Goal: Information Seeking & Learning: Learn about a topic

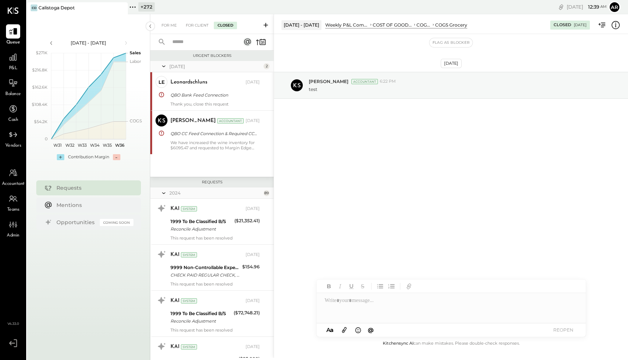
scroll to position [4118, 0]
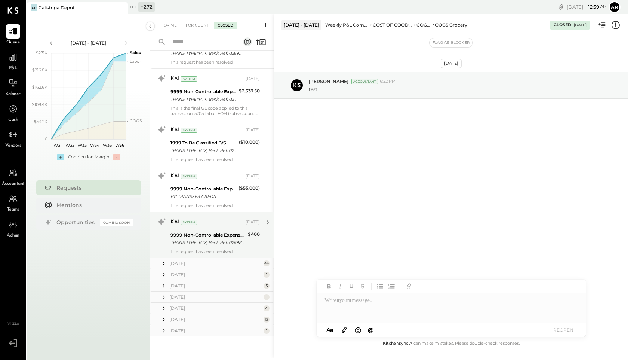
click at [196, 236] on div "9999 Non-Controllable Expenses:Other Income and Expenses:To Be Classified P&L" at bounding box center [208, 234] width 75 height 7
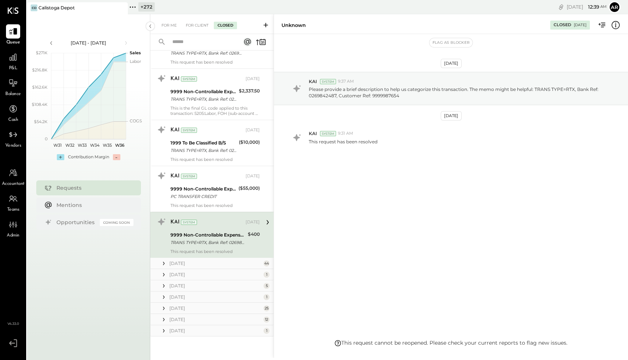
click at [165, 298] on icon at bounding box center [163, 296] width 7 height 7
click at [187, 311] on div "System" at bounding box center [189, 312] width 16 height 5
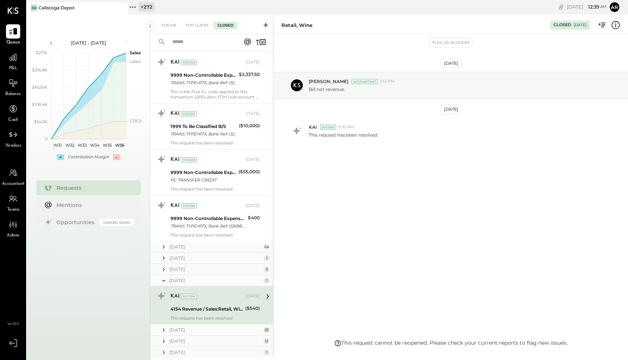
scroll to position [4156, 0]
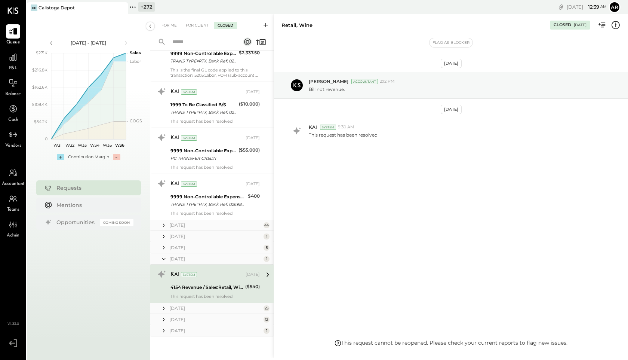
click at [162, 249] on icon at bounding box center [163, 247] width 7 height 7
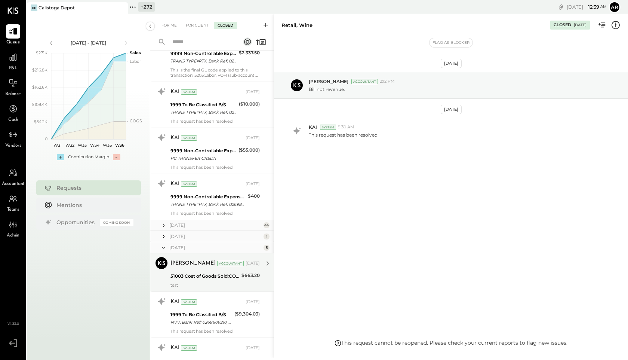
click at [176, 273] on div "51003 Cost of Goods Sold:COGS, Food:COGS Grocery" at bounding box center [205, 275] width 69 height 7
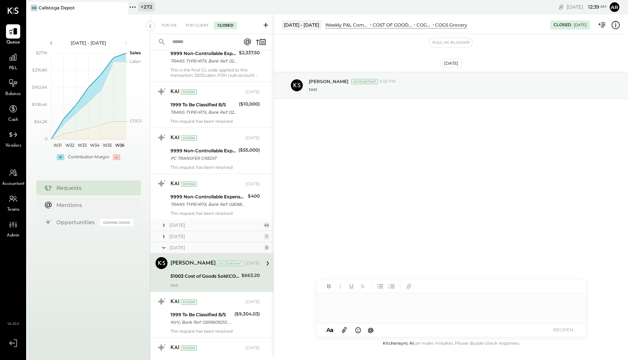
click at [165, 234] on icon at bounding box center [163, 236] width 7 height 7
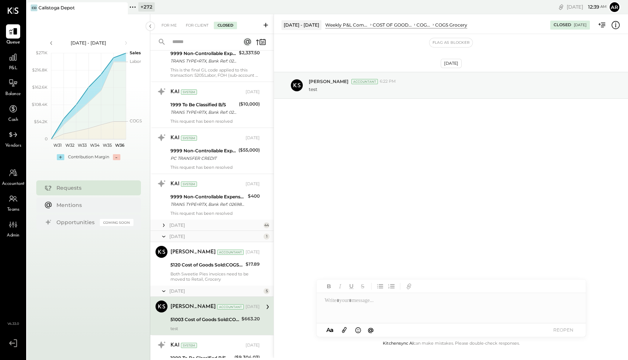
click at [166, 235] on icon at bounding box center [163, 236] width 7 height 19
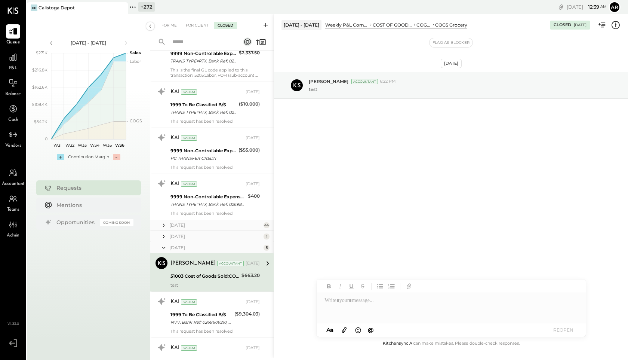
click at [164, 245] on icon at bounding box center [163, 247] width 7 height 19
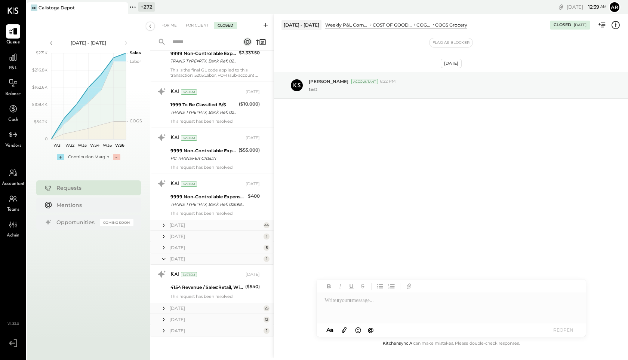
click at [163, 233] on icon at bounding box center [163, 236] width 7 height 7
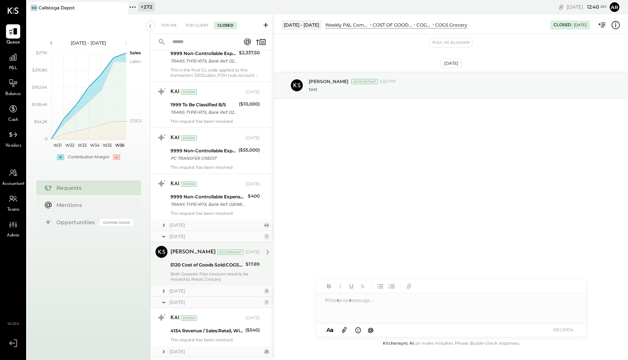
click at [178, 263] on div "5120 Cost of Goods Sold:COGS, Liquor:COGS- Premise, Liquor" at bounding box center [207, 264] width 73 height 7
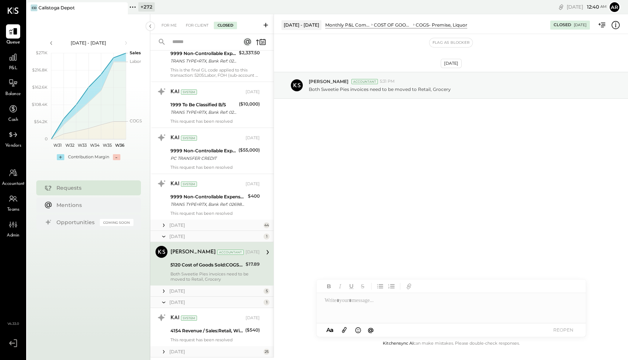
click at [163, 237] on icon at bounding box center [163, 236] width 7 height 19
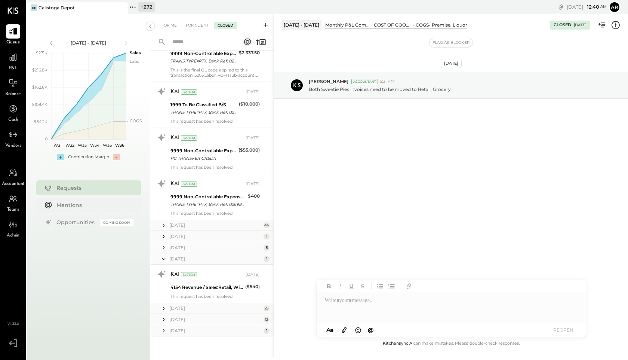
click at [162, 225] on icon at bounding box center [163, 224] width 7 height 7
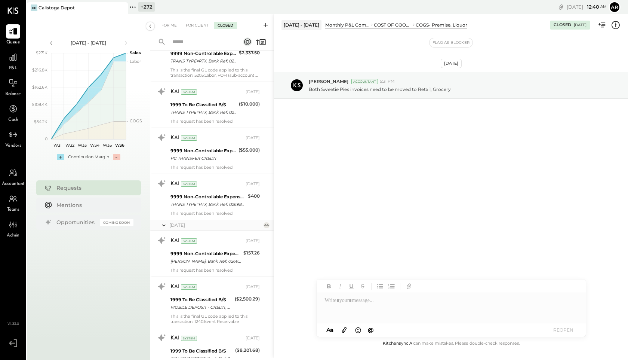
click at [162, 225] on icon at bounding box center [163, 225] width 7 height 19
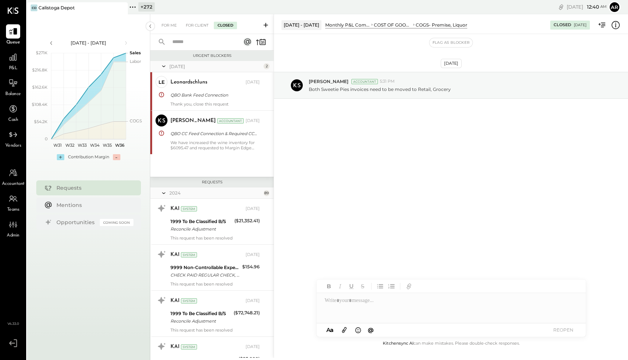
click at [162, 191] on icon at bounding box center [163, 193] width 7 height 19
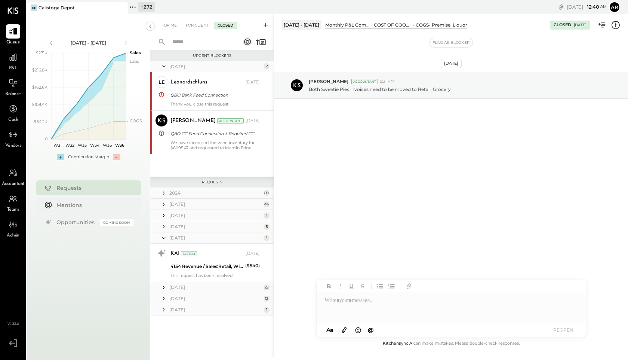
click at [163, 237] on icon at bounding box center [163, 238] width 7 height 19
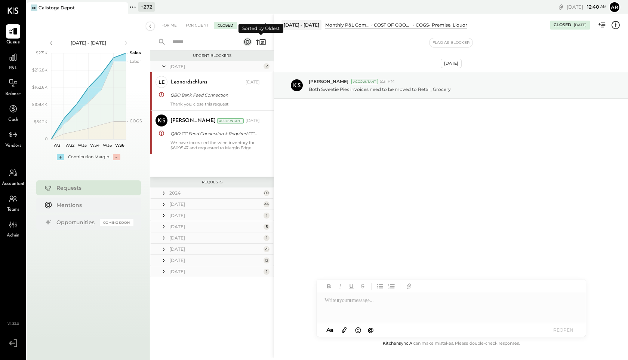
click at [258, 41] on icon at bounding box center [257, 43] width 3 height 6
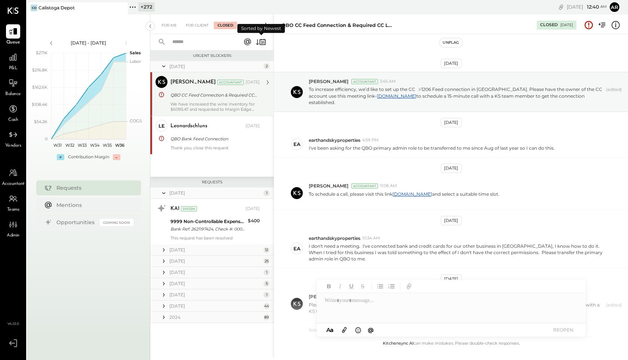
scroll to position [147, 0]
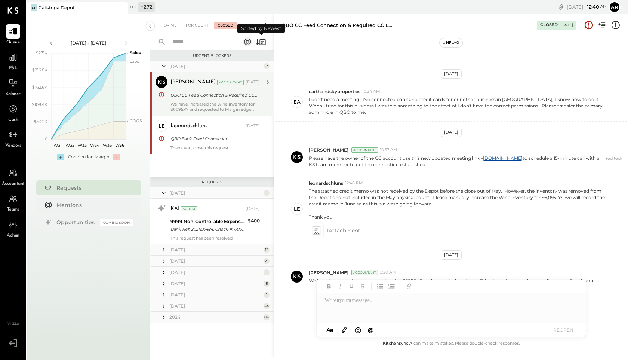
click at [175, 95] on div "QBO CC Feed Connection & Required CC login credentials" at bounding box center [214, 94] width 87 height 7
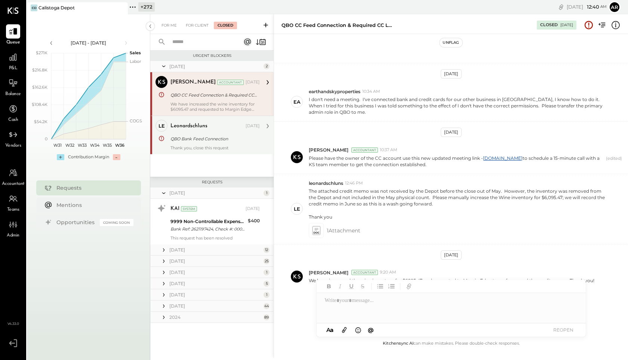
click at [183, 140] on div "QBO Bank Feed Connection" at bounding box center [214, 138] width 87 height 7
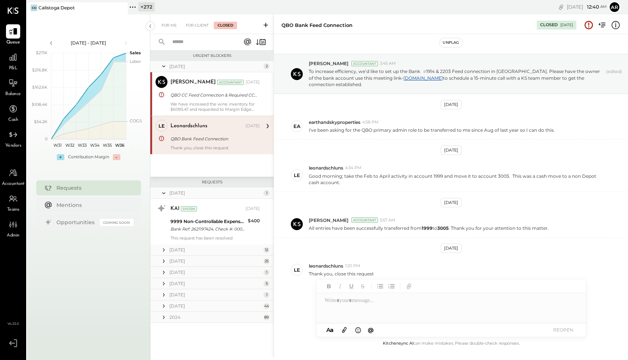
scroll to position [18, 0]
click at [164, 248] on icon at bounding box center [163, 249] width 7 height 7
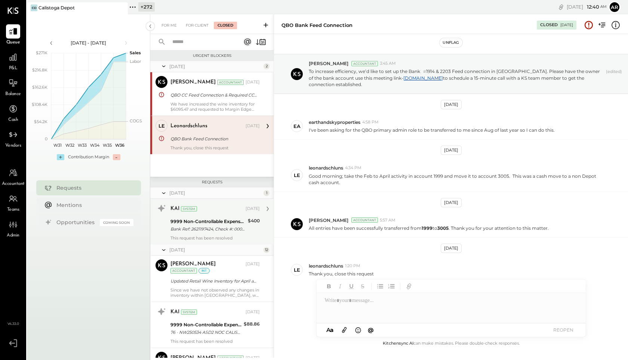
click at [186, 218] on div "9999 Non-Controllable Expenses:Other Income:To Be Classified P&L" at bounding box center [208, 221] width 75 height 7
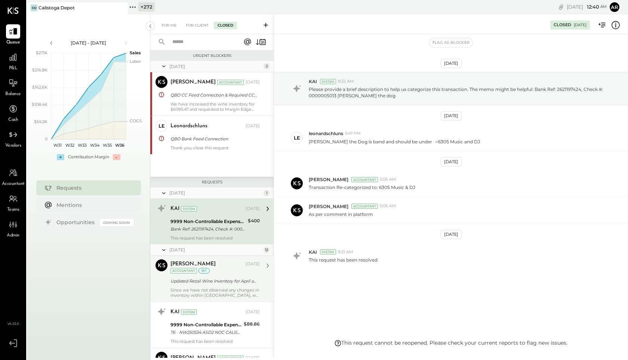
click at [191, 263] on div "[PERSON_NAME]" at bounding box center [193, 263] width 45 height 7
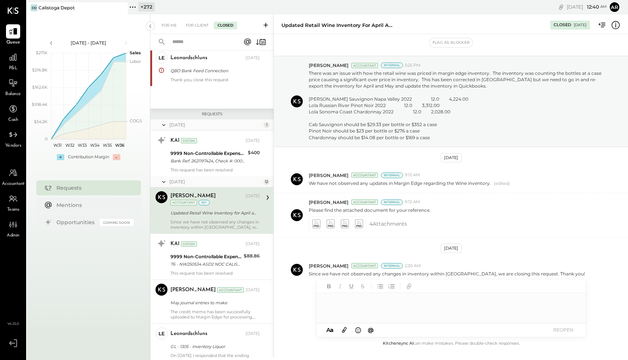
scroll to position [113, 0]
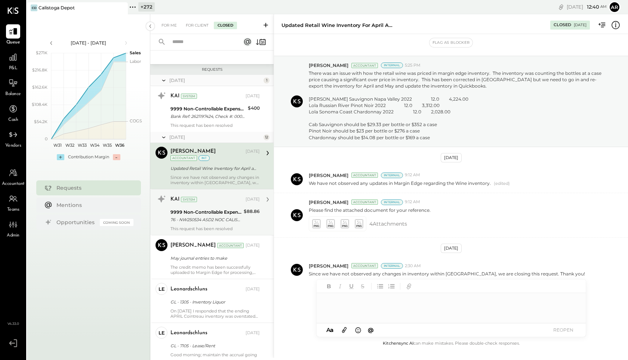
click at [187, 209] on div "9999 Non-Controllable Expenses:Other Income:To Be Classified P&L" at bounding box center [206, 211] width 71 height 7
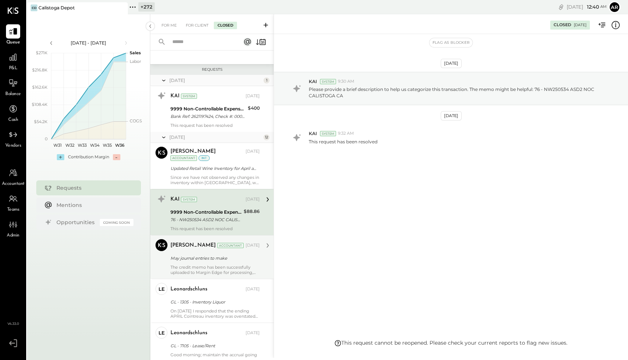
click at [185, 253] on div "[PERSON_NAME] Accountant [DATE] May journal entries to make The credit memo has…" at bounding box center [215, 257] width 89 height 36
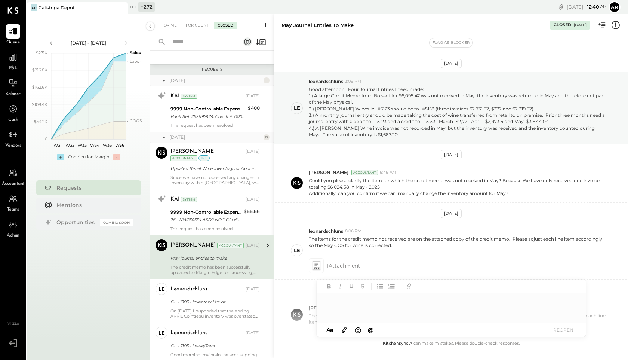
scroll to position [48, 0]
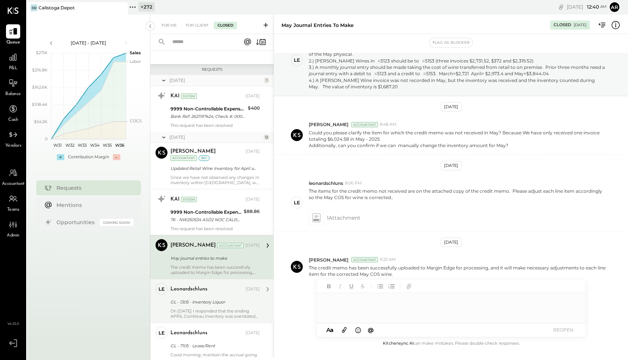
click at [186, 289] on div "leonardschluns" at bounding box center [189, 288] width 37 height 7
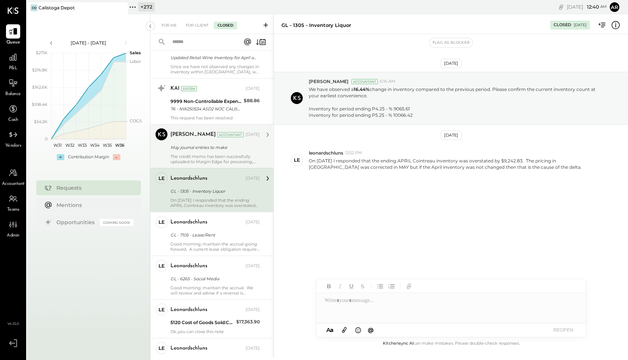
scroll to position [236, 0]
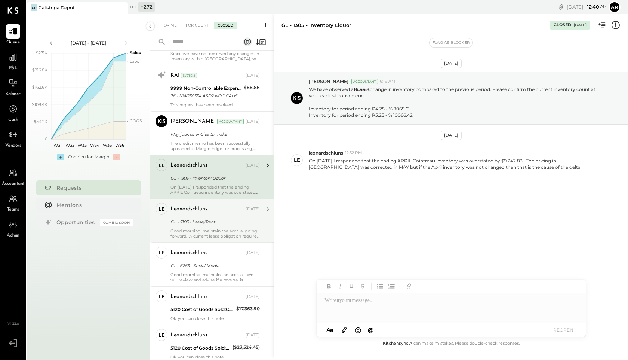
click at [179, 217] on div "GL - 7105 - Lease/Rent" at bounding box center [214, 221] width 87 height 9
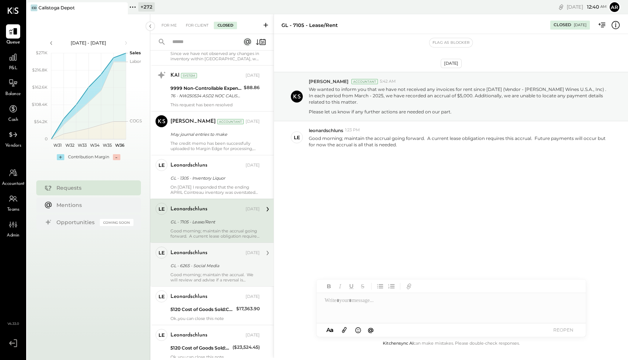
click at [184, 255] on div "leonardschluns" at bounding box center [189, 252] width 37 height 7
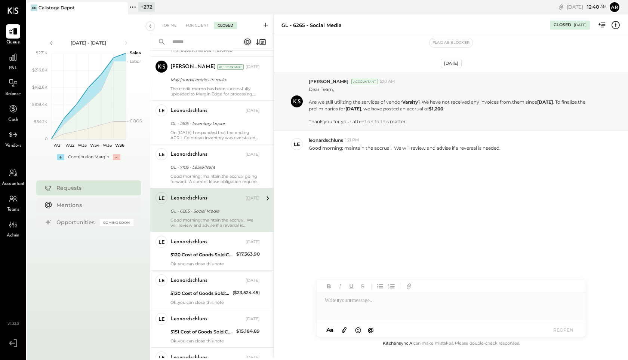
scroll to position [292, 0]
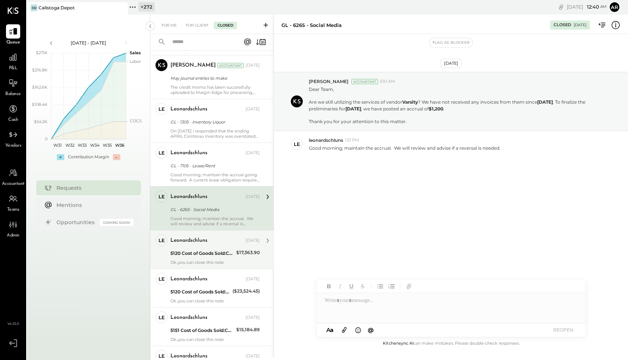
click at [181, 247] on div "leonardschluns [DATE] 5120 Cost of Goods Sold:COGS, Liquor:COGS- Premise, Liquo…" at bounding box center [215, 249] width 89 height 31
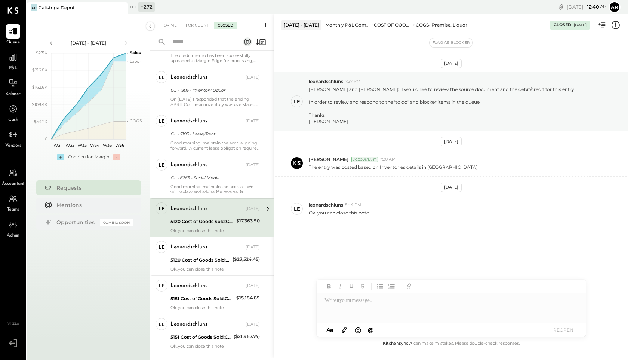
scroll to position [349, 0]
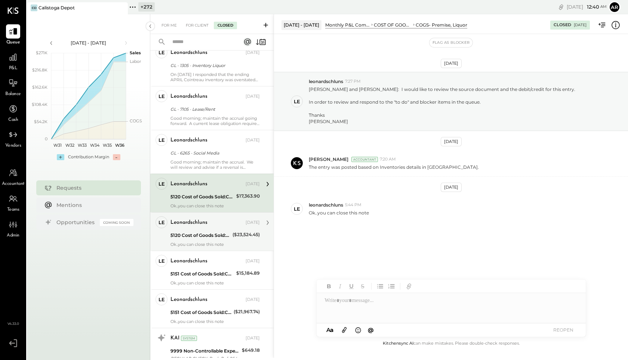
click at [181, 229] on div "leonardschluns [DATE] 5120 Cost of Goods Sold:COGS, Liquor:COGS- Premise, Liquo…" at bounding box center [215, 231] width 89 height 31
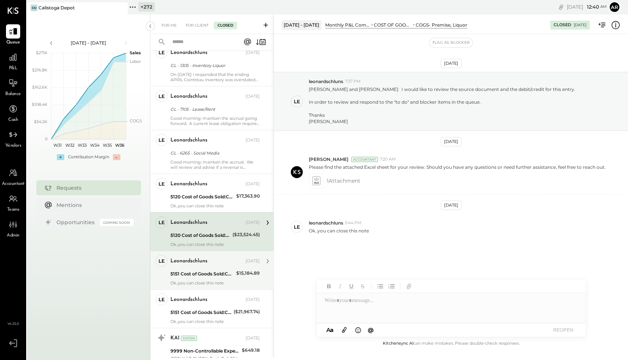
click at [186, 270] on div "5151 Cost of Goods Sold:COGS, Liquor:COGS, Retail - Liquor" at bounding box center [203, 273] width 64 height 7
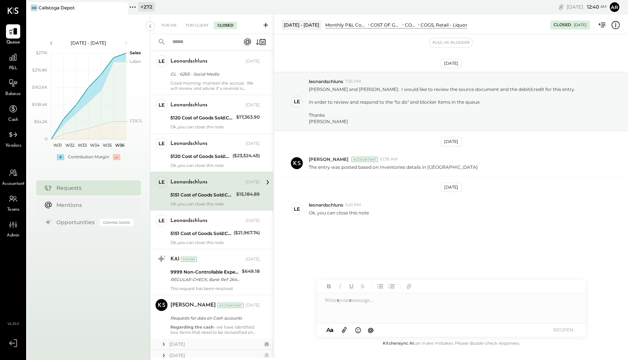
scroll to position [431, 0]
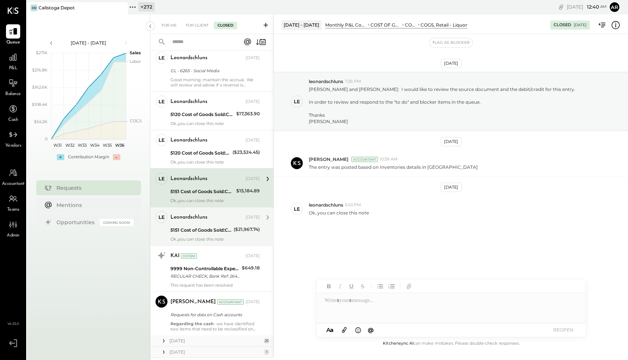
click at [184, 229] on div "5151 Cost of Goods Sold:COGS, Liquor:COGS, Retail - Liquor" at bounding box center [201, 229] width 61 height 7
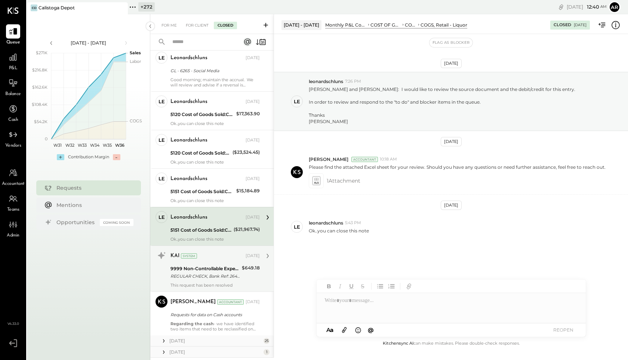
click at [181, 263] on div "KAI System [DATE] 9999 Non-Controllable Expenses:Other Income:To Be Classified …" at bounding box center [215, 268] width 89 height 38
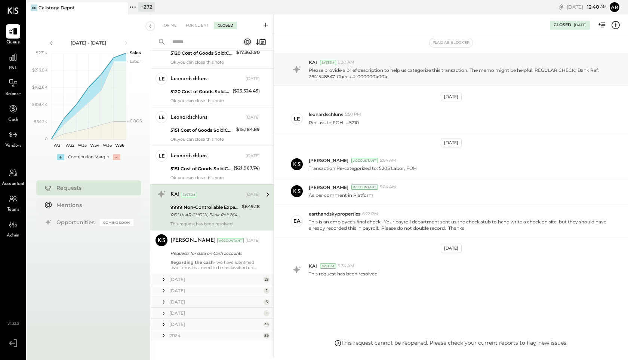
scroll to position [497, 0]
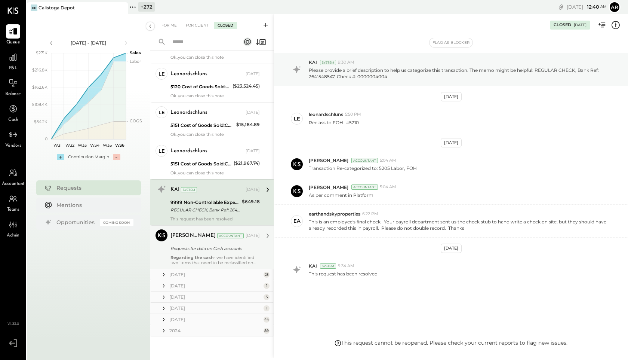
click at [183, 245] on div "Requests for data on Cash accounts" at bounding box center [214, 248] width 87 height 7
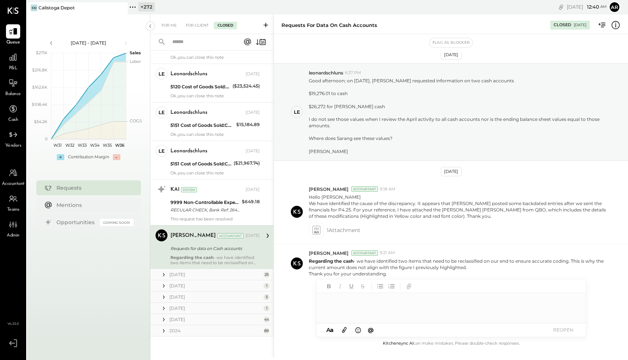
scroll to position [9, 0]
click at [166, 272] on icon at bounding box center [163, 274] width 7 height 7
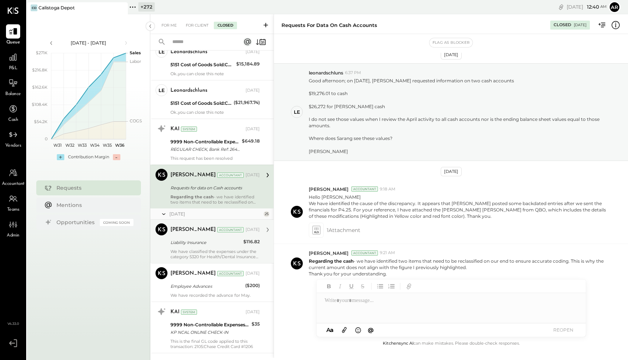
scroll to position [563, 0]
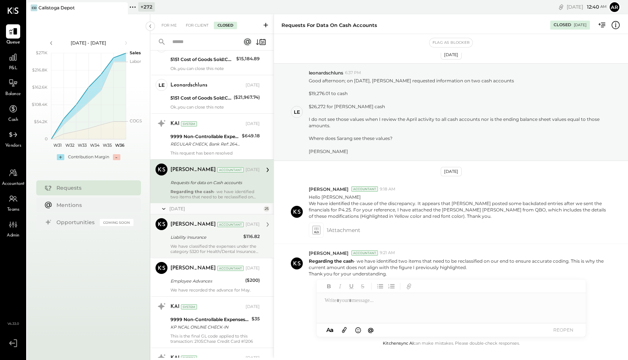
click at [182, 241] on div "Liability Insurance" at bounding box center [206, 237] width 71 height 9
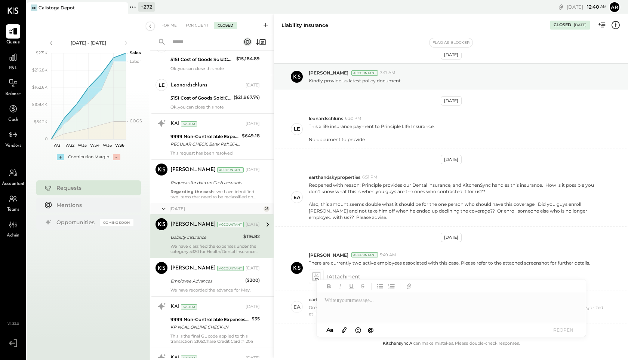
scroll to position [95, 0]
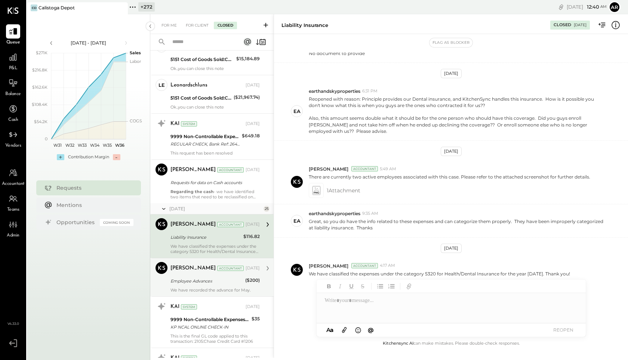
click at [181, 281] on div "Employee Advances" at bounding box center [207, 280] width 73 height 7
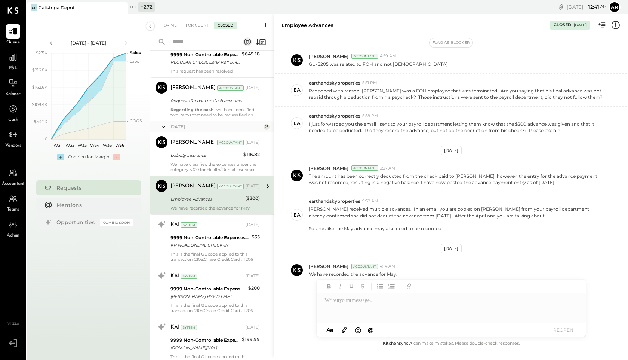
scroll to position [647, 0]
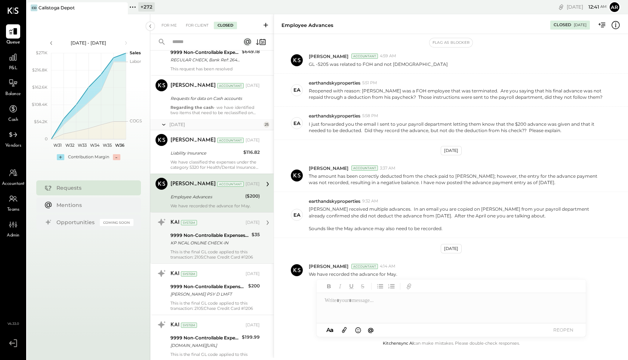
click at [182, 242] on div "KP NCAL ONLINE CHECK-IN" at bounding box center [210, 242] width 79 height 7
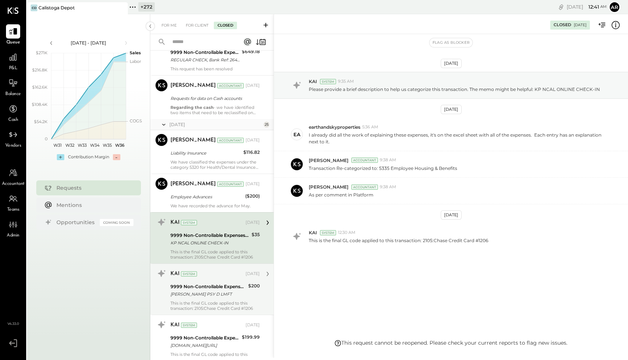
click at [185, 280] on div "KAI System [DATE] 9999 Non-Controllable Expenses:Other Income:To Be Classified …" at bounding box center [215, 288] width 89 height 43
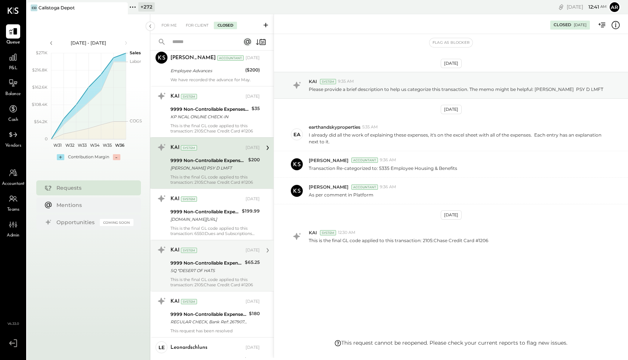
scroll to position [778, 0]
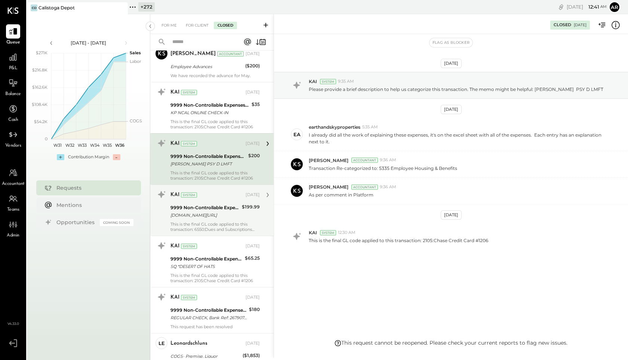
click at [198, 215] on div "[DOMAIN_NAME][URL]" at bounding box center [205, 214] width 69 height 7
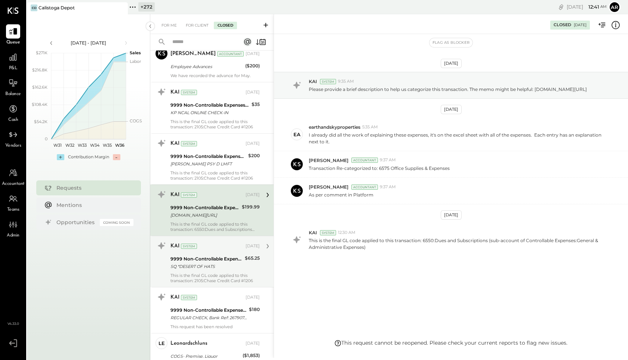
click at [192, 270] on div "9999 Non-Controllable Expenses:Other Income:To Be Classified P&L SQ *DESERT OF …" at bounding box center [207, 262] width 72 height 16
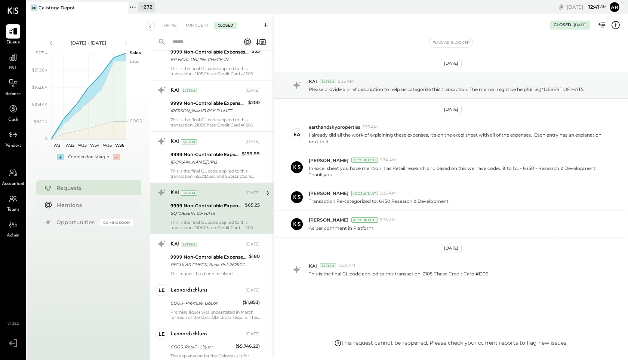
scroll to position [836, 0]
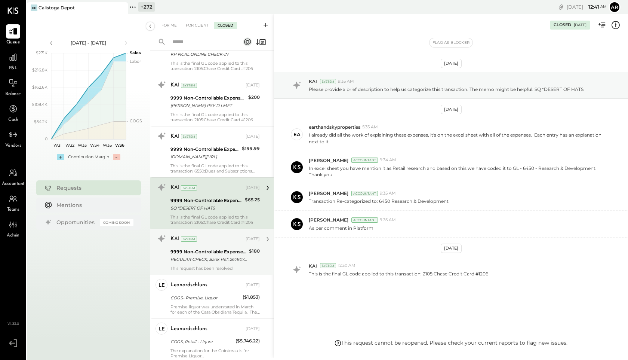
click at [192, 261] on div "REGULAR CHECK, Bank Ref: 2679075067, Check #: 0000004005 [PERSON_NAME] Help" at bounding box center [209, 258] width 76 height 7
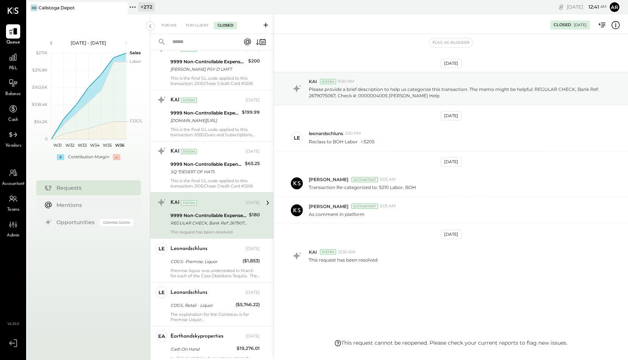
scroll to position [885, 0]
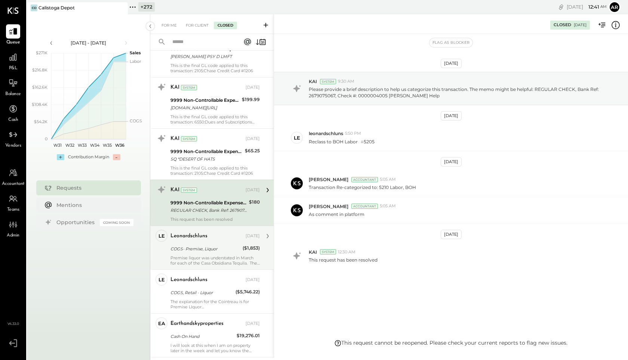
click at [200, 253] on div "leonardschluns [DATE] COGS- Premise, Liquor ($1,853) Premise liquor was underst…" at bounding box center [215, 248] width 89 height 36
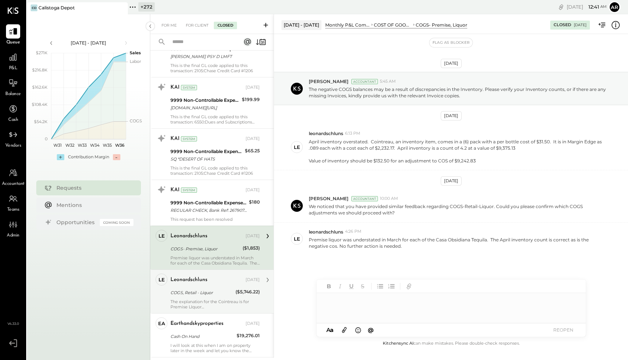
click at [208, 296] on div "COGS, Retail - Liquor" at bounding box center [202, 292] width 63 height 7
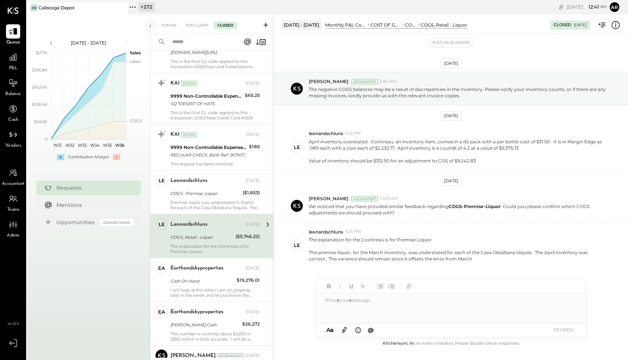
scroll to position [967, 0]
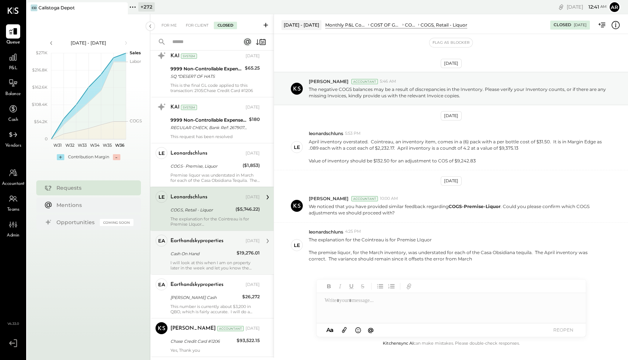
click at [206, 252] on div "Cash On Hand" at bounding box center [203, 253] width 64 height 7
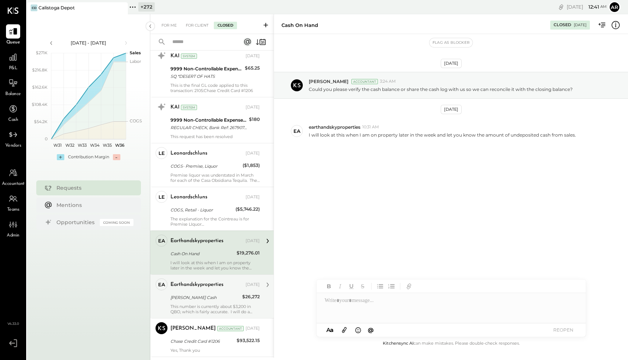
click at [209, 291] on div "earthandskyproperties [DATE] [PERSON_NAME] Cash $26,272 This number is currentl…" at bounding box center [215, 296] width 89 height 36
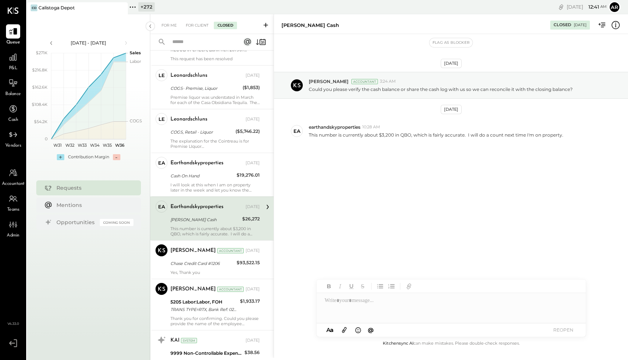
scroll to position [1063, 0]
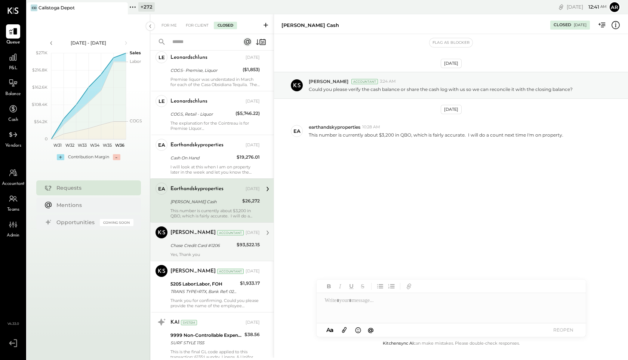
click at [206, 242] on div "Chase Credit Card #1206" at bounding box center [203, 245] width 64 height 7
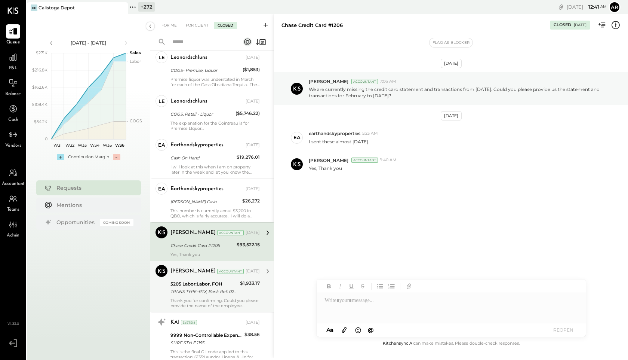
click at [206, 284] on div "5205 Labor:Labor, FOH" at bounding box center [204, 283] width 67 height 7
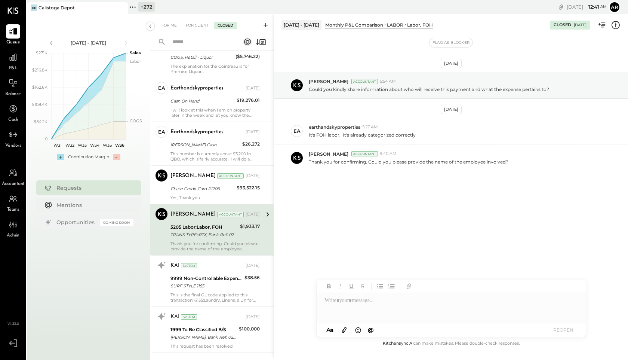
scroll to position [1135, 0]
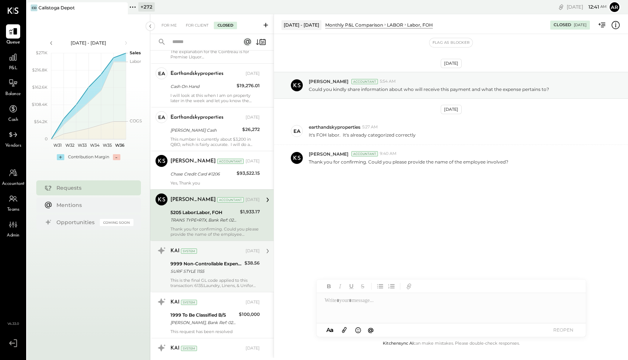
click at [205, 269] on div "SURF STYLE 1155" at bounding box center [207, 270] width 72 height 7
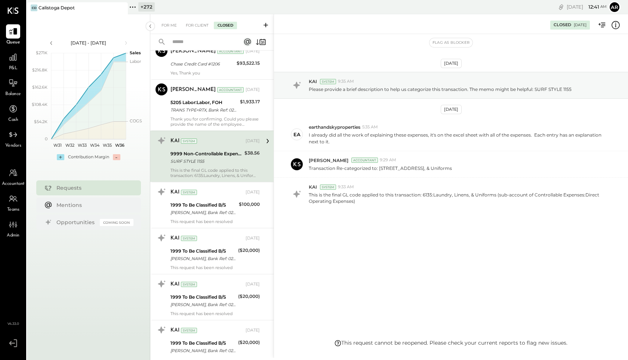
scroll to position [1254, 0]
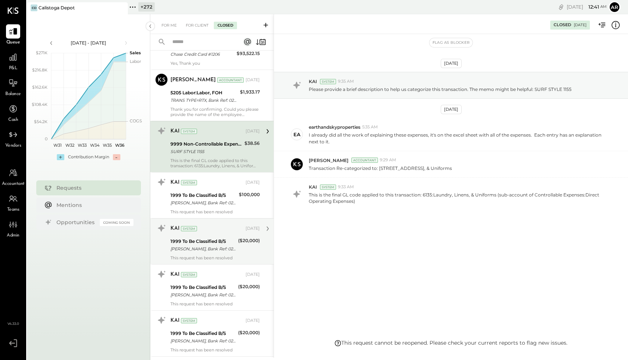
click at [200, 245] on div "1999 To Be Classified B/S [PERSON_NAME], Bank Ref: 0269657822, Customer Ref: [P…" at bounding box center [203, 245] width 65 height 16
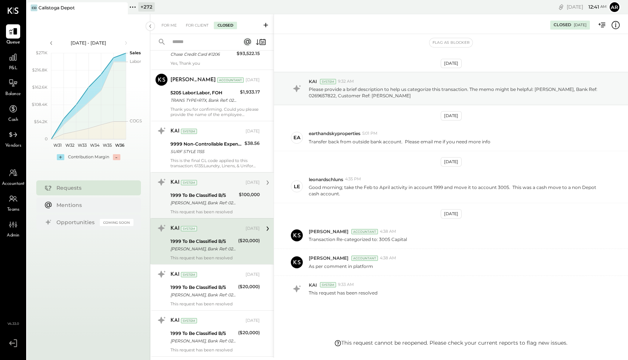
scroll to position [19, 0]
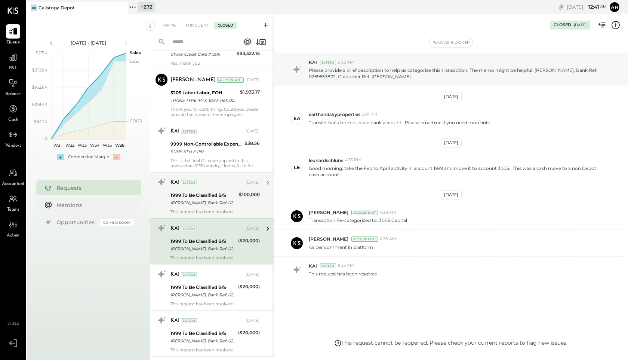
click at [197, 200] on div "[PERSON_NAME], Bank Ref: 0269658415, Customer Ref: [PERSON_NAME]" at bounding box center [204, 202] width 66 height 7
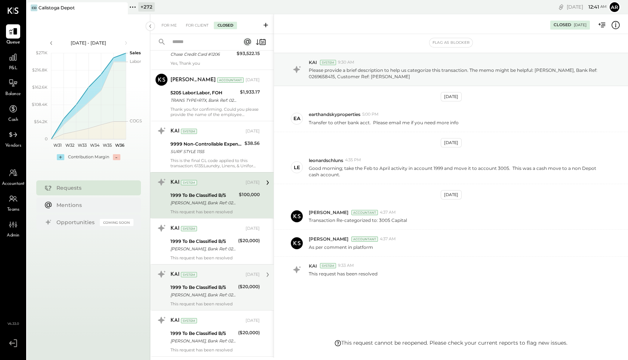
click at [206, 283] on div "1999 To Be Classified B/S" at bounding box center [203, 286] width 65 height 7
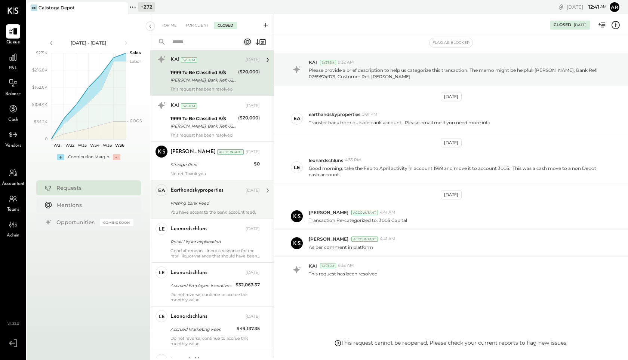
scroll to position [1470, 0]
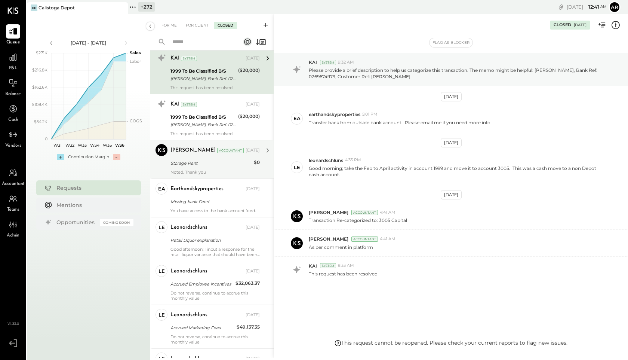
click at [190, 157] on div "[PERSON_NAME] Accountant [DATE] Storage Rent $0 Noted. Thank you" at bounding box center [215, 159] width 89 height 31
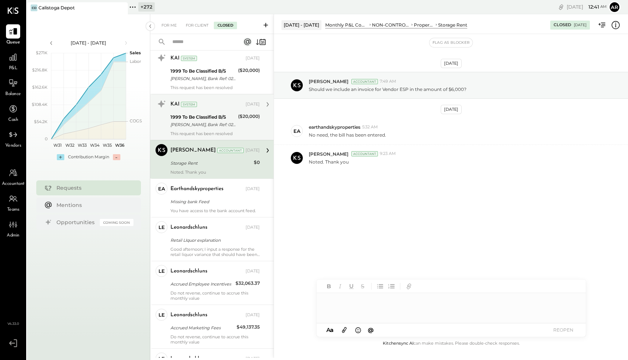
click at [191, 120] on div "1999 To Be Classified B/S" at bounding box center [203, 116] width 65 height 7
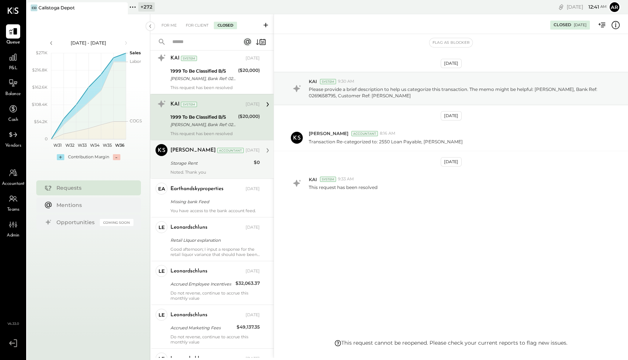
click at [199, 170] on div "Noted. Thank you" at bounding box center [215, 171] width 89 height 5
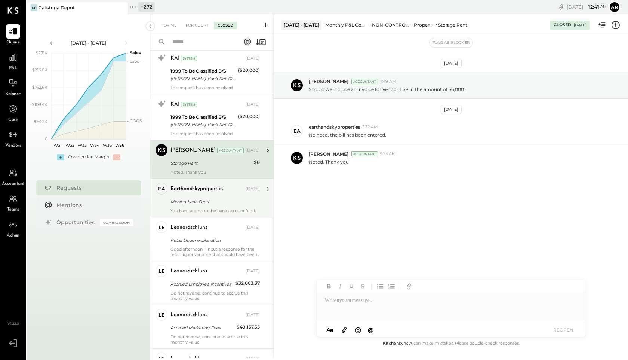
click at [196, 198] on div "Missing bank Feed" at bounding box center [214, 201] width 87 height 7
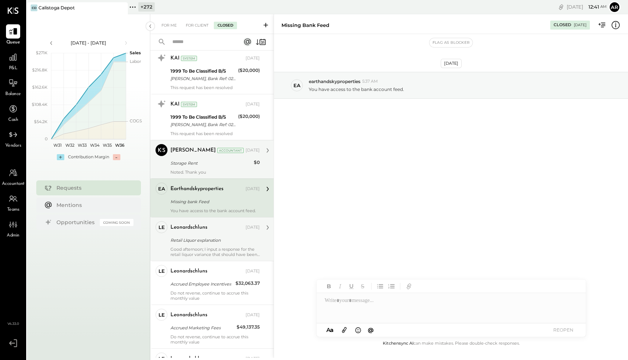
click at [195, 243] on div "Retail LIquor explanation" at bounding box center [214, 239] width 87 height 7
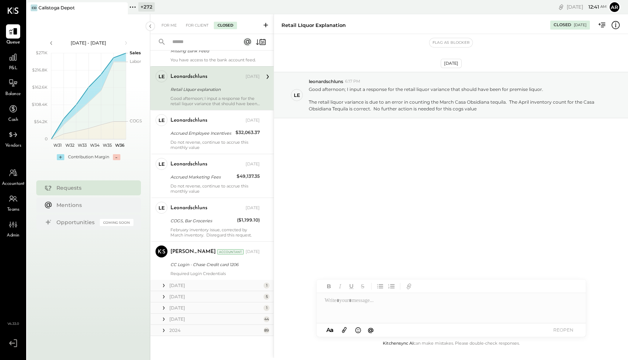
scroll to position [1626, 0]
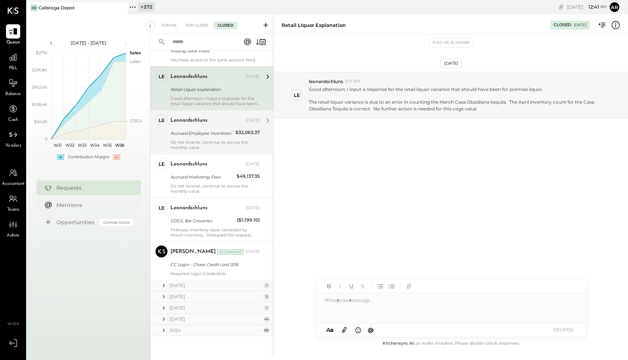
click at [192, 135] on div "Accrued Employee Incentives" at bounding box center [202, 132] width 63 height 7
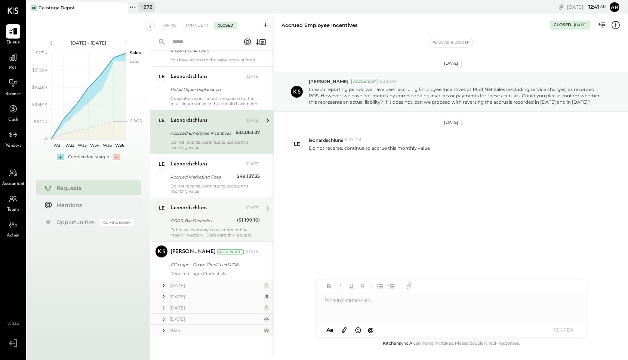
click at [200, 197] on div "le leonardschluns Owner leonardschluns [DATE] COGS, Bar Groceries ($1,199.10) F…" at bounding box center [211, 219] width 123 height 44
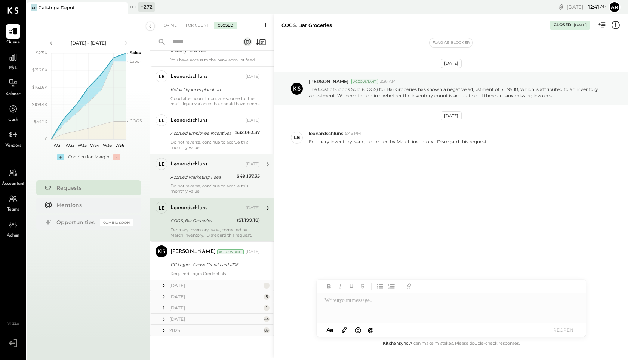
click at [198, 172] on div "leonardschluns [DATE] Accrued Marketing Fees $49,137.35 Do not reverse, continu…" at bounding box center [215, 176] width 89 height 36
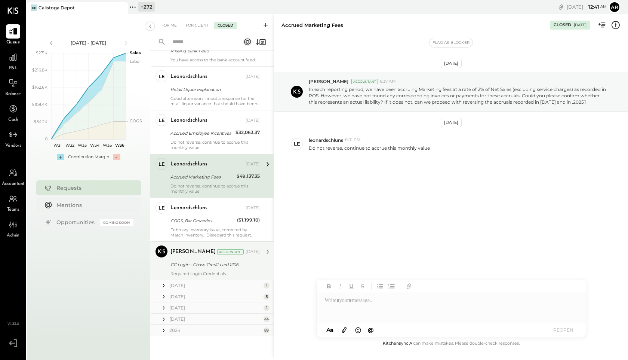
click at [210, 261] on div "CC Login - Chase Credit card 1206" at bounding box center [214, 264] width 87 height 7
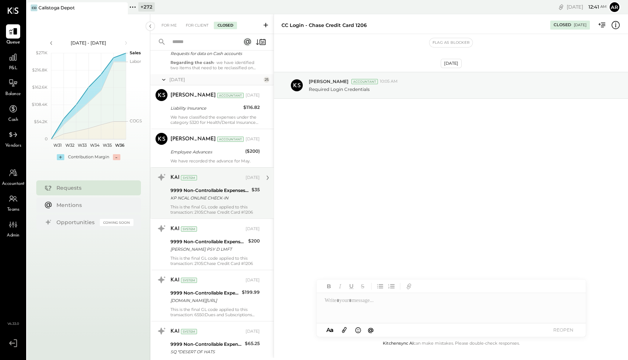
scroll to position [670, 0]
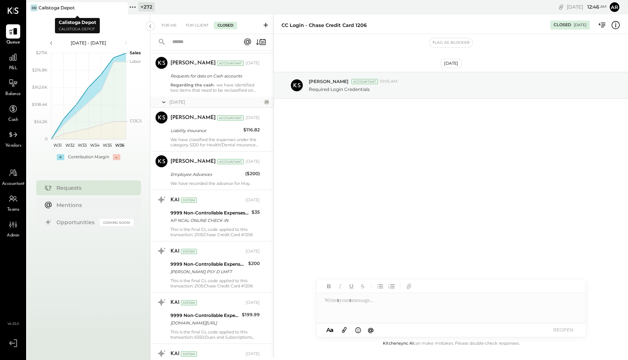
click at [129, 9] on icon at bounding box center [133, 7] width 10 height 10
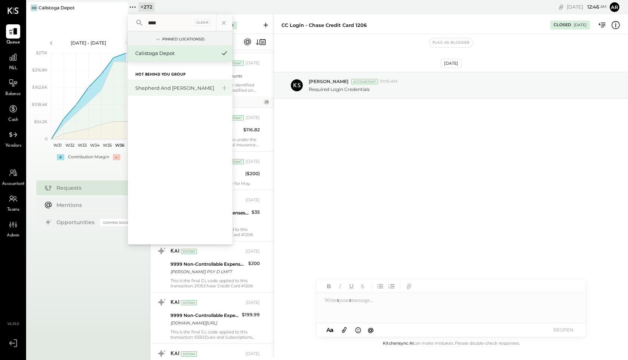
type input "****"
click at [171, 87] on div "Shepherd and [PERSON_NAME]" at bounding box center [175, 88] width 81 height 7
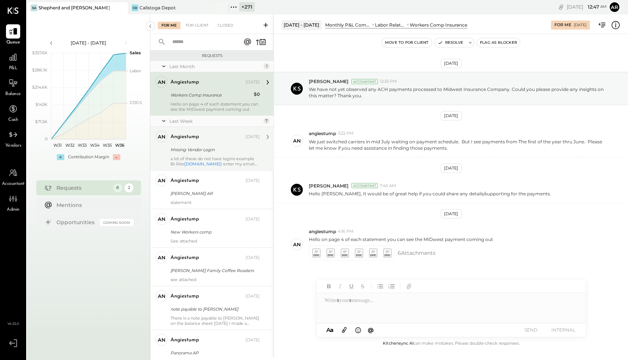
click at [201, 150] on div "Missing Vendor Login" at bounding box center [214, 149] width 87 height 7
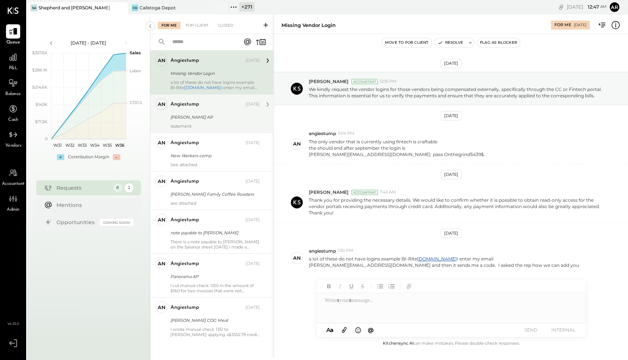
scroll to position [81, 0]
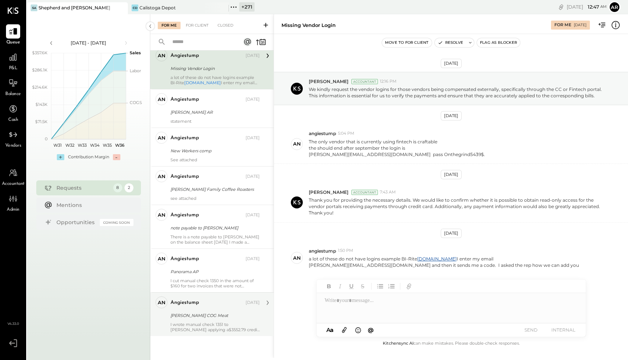
click at [193, 302] on div "angiestump" at bounding box center [185, 302] width 28 height 7
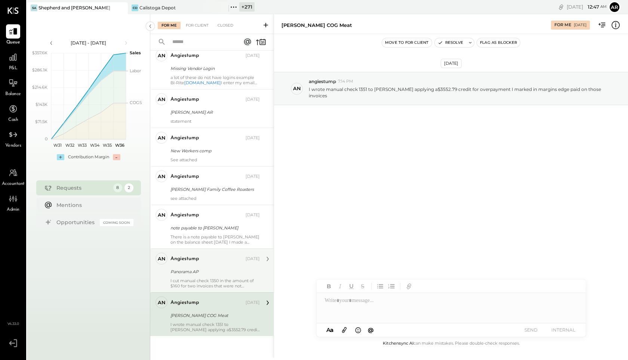
click at [190, 283] on div "I cut manual check 1350 in the amount of $160 for two invoices that were not up…" at bounding box center [215, 283] width 89 height 10
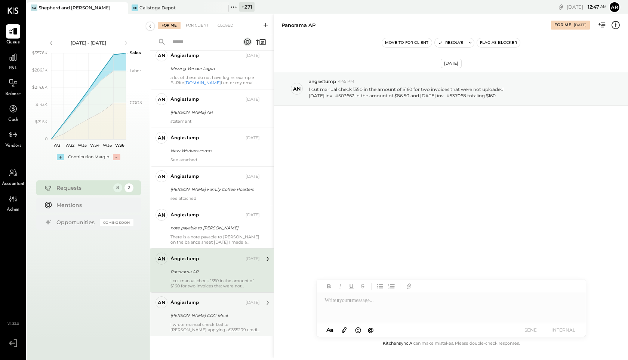
click at [196, 323] on div "I wrote manual check 1351 to allen brothers applying a$3552.79 credit for overp…" at bounding box center [215, 327] width 89 height 10
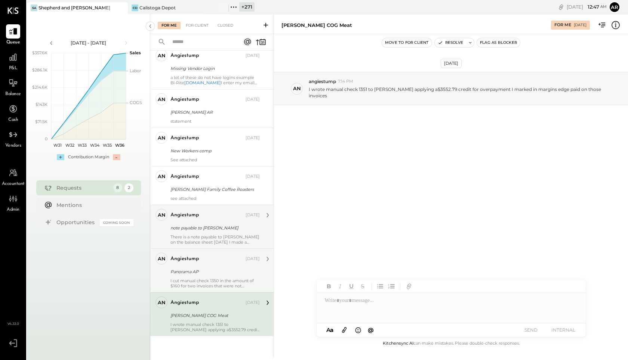
click at [198, 228] on div "note payable to Jim" at bounding box center [214, 227] width 87 height 7
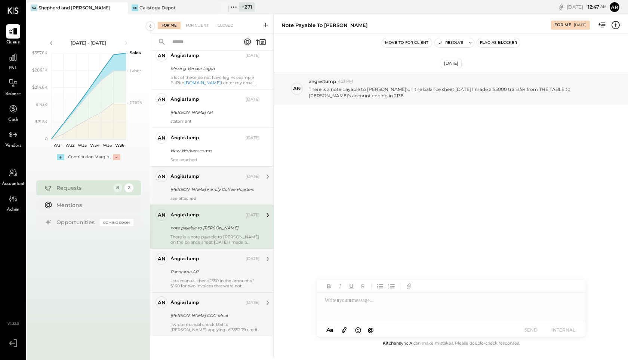
click at [199, 187] on div "Thorton Family Coffee Roasters" at bounding box center [214, 188] width 87 height 7
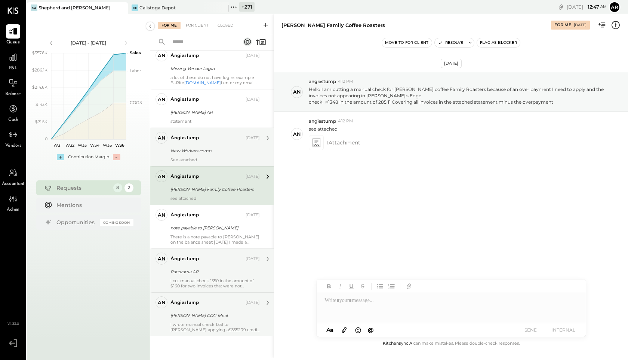
click at [208, 153] on div "New Workers comp" at bounding box center [214, 150] width 87 height 7
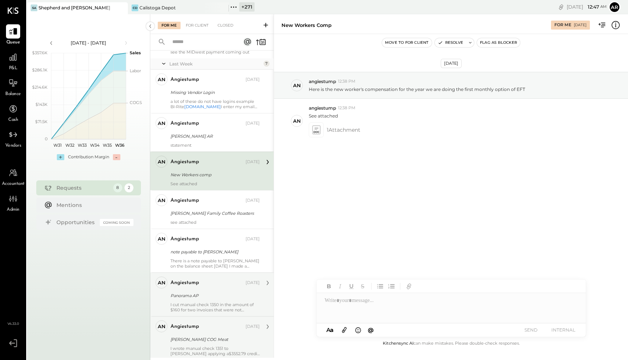
scroll to position [54, 0]
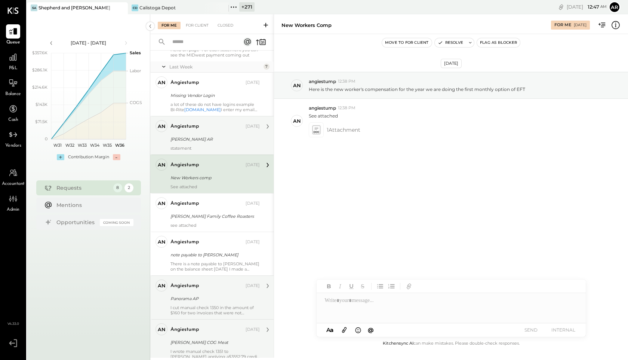
click at [207, 139] on div "Allen Brothers AR" at bounding box center [214, 138] width 87 height 7
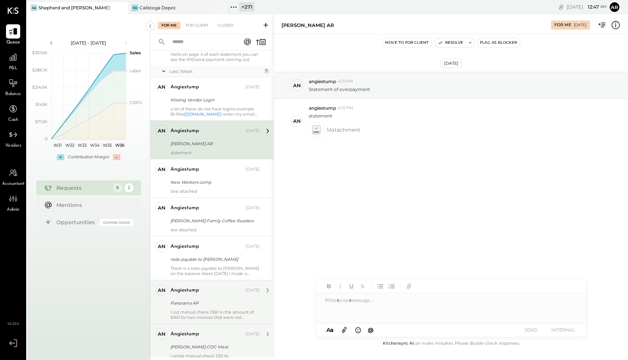
scroll to position [49, 0]
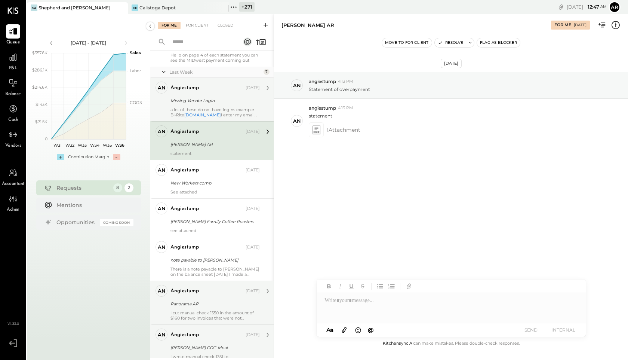
click at [198, 107] on div "a lot of these do not have logins example BI-Rite birite.com I enter my email a…" at bounding box center [215, 112] width 89 height 10
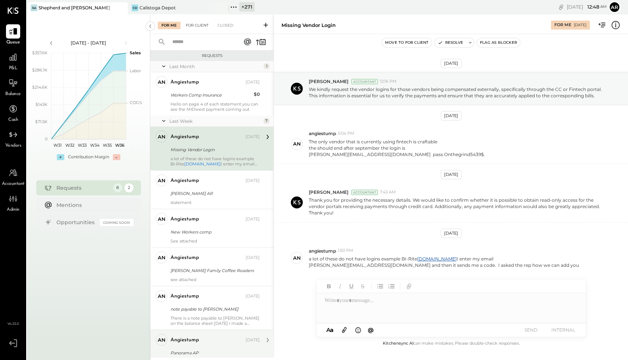
click at [203, 25] on div "For Client" at bounding box center [197, 25] width 30 height 7
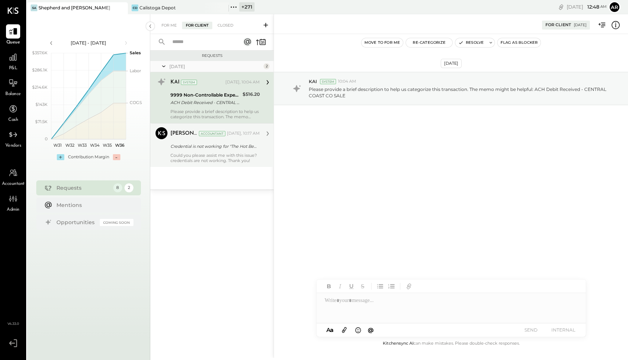
click at [200, 142] on div "Credential is not working for "The Hot Behind You" - Heritage Bank" at bounding box center [214, 146] width 87 height 9
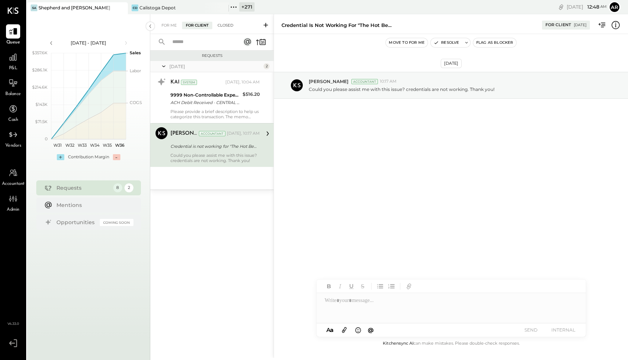
click at [226, 22] on div "Closed" at bounding box center [225, 25] width 23 height 7
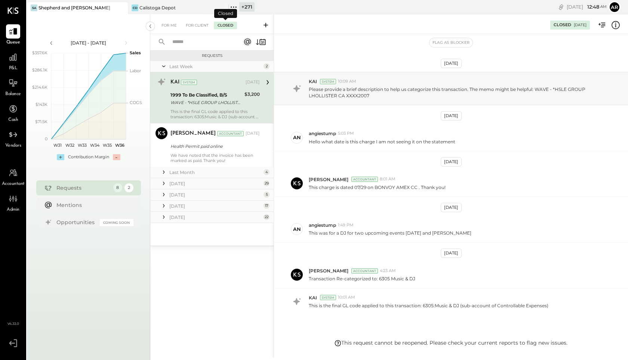
scroll to position [32, 0]
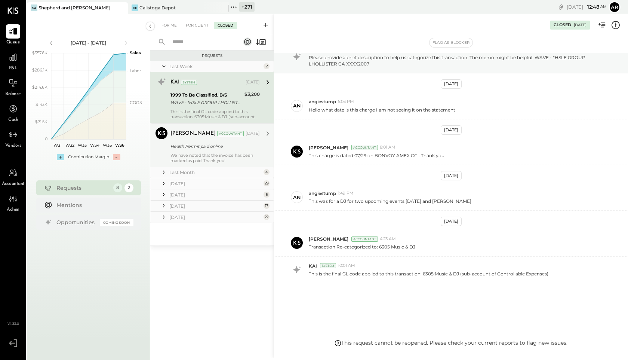
click at [206, 138] on div "Ajay Prajapati Accountant Sep 03, 2025" at bounding box center [215, 133] width 89 height 10
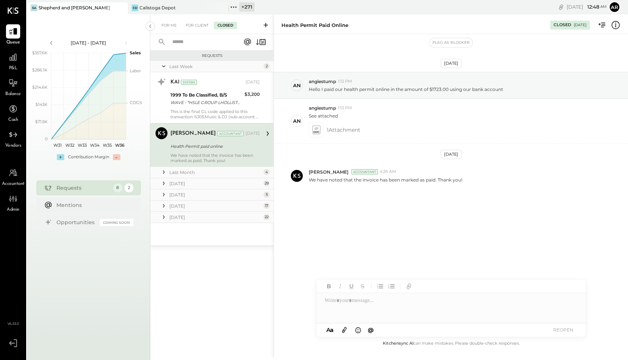
click at [162, 169] on icon at bounding box center [163, 171] width 7 height 7
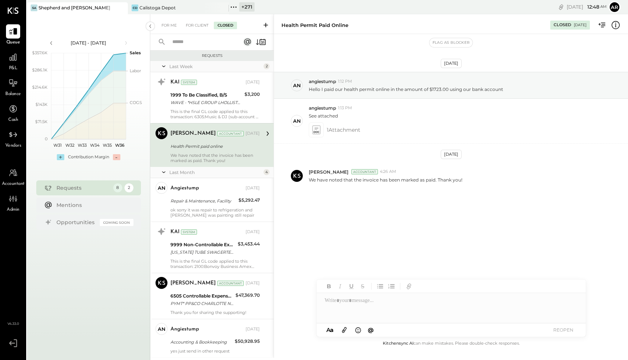
scroll to position [12, 0]
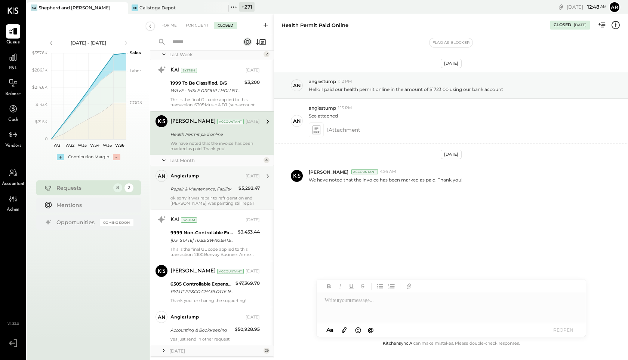
click at [181, 180] on div "angiestump" at bounding box center [185, 175] width 28 height 7
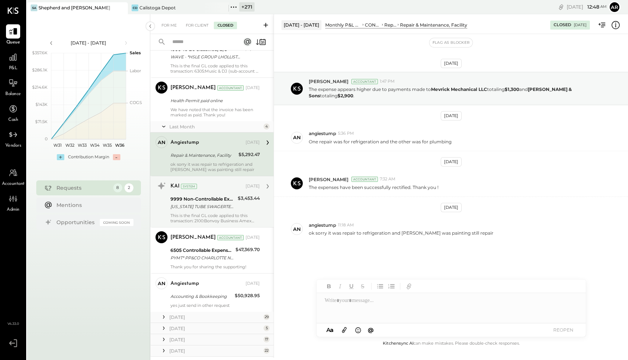
scroll to position [66, 0]
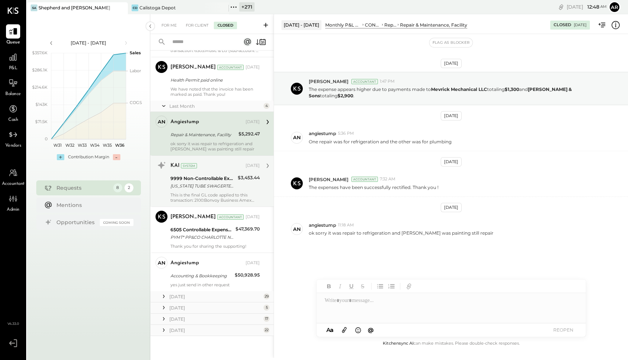
click at [192, 185] on div "MICHIGAN TUBE SWAGERTEMPERANCE MI XXXX2007" at bounding box center [203, 185] width 65 height 7
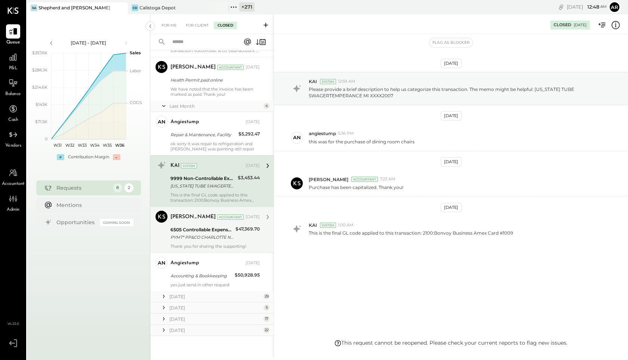
click at [194, 217] on div "Rushabh Shah" at bounding box center [193, 216] width 45 height 7
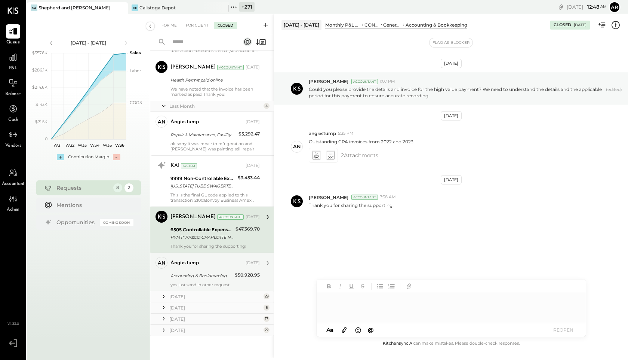
click at [197, 265] on div "angiestump" at bounding box center [185, 262] width 28 height 7
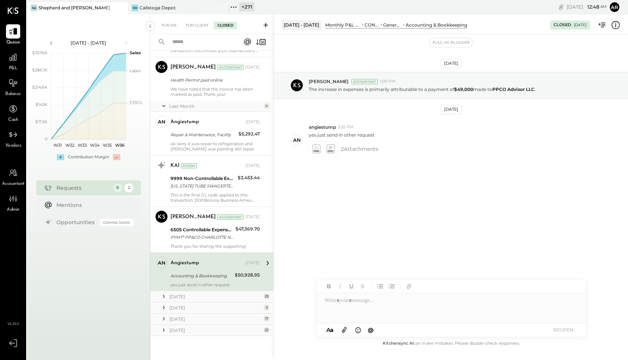
click at [162, 295] on icon at bounding box center [163, 295] width 7 height 7
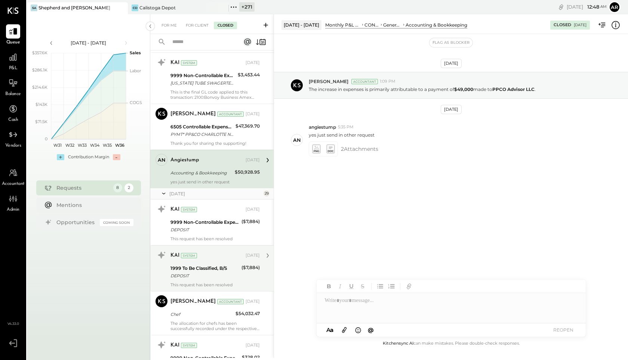
scroll to position [184, 0]
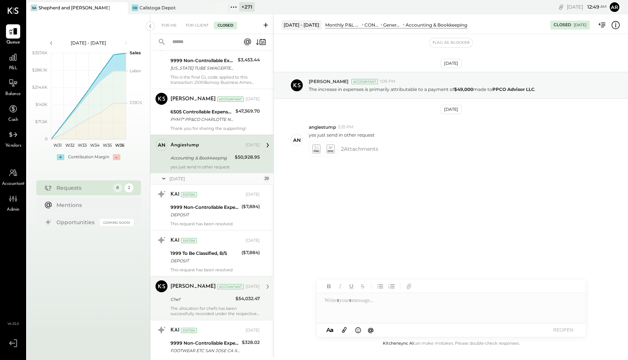
click at [171, 287] on div "Rushabh Shah" at bounding box center [193, 286] width 45 height 7
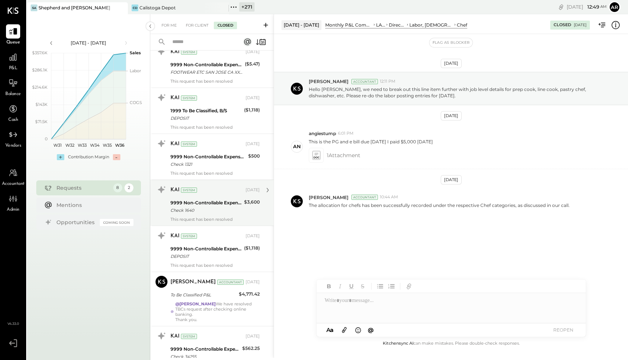
scroll to position [516, 0]
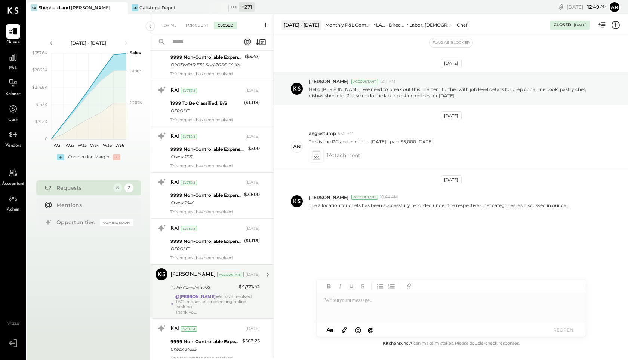
click at [171, 281] on div "Zankhana Vyas Accountant Jul 23, 2025 To Be Classified P&L $4,771.42 @Joseph Sh…" at bounding box center [215, 291] width 89 height 46
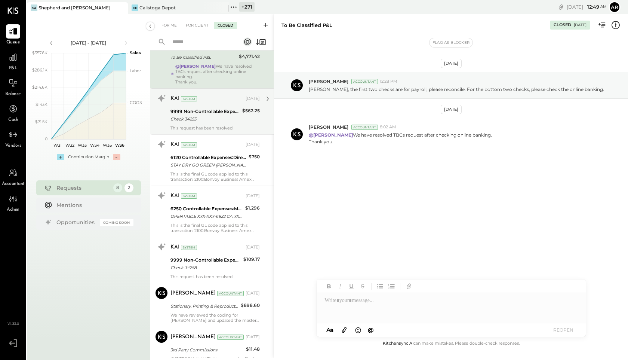
scroll to position [752, 0]
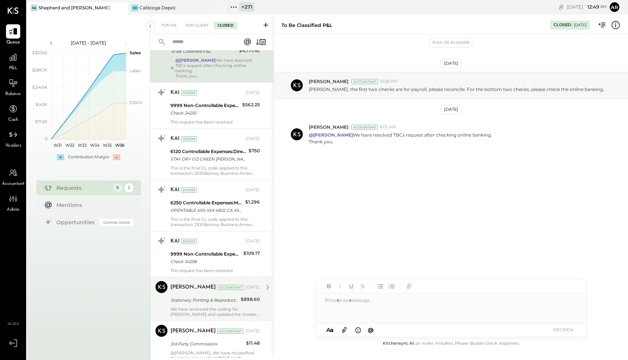
click at [175, 283] on div "Zankhana Vyas" at bounding box center [193, 286] width 45 height 7
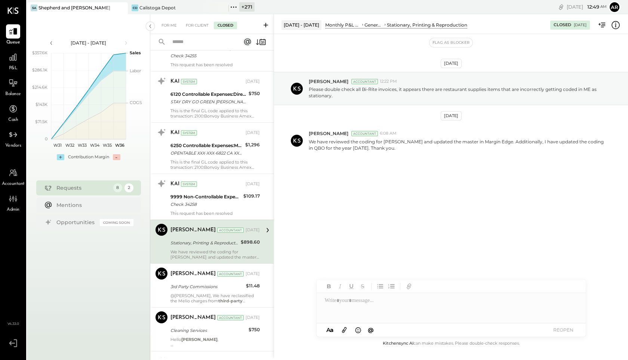
scroll to position [846, 0]
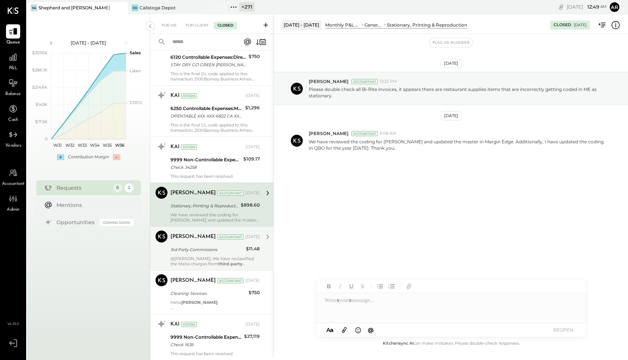
click at [171, 233] on div "Zankhana Vyas" at bounding box center [193, 236] width 45 height 7
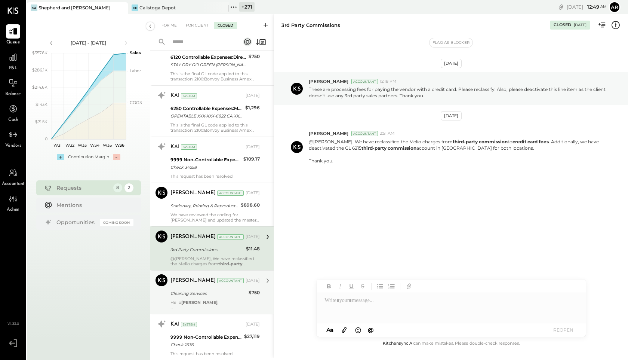
click at [186, 277] on div "Zankhana Vyas" at bounding box center [193, 280] width 45 height 7
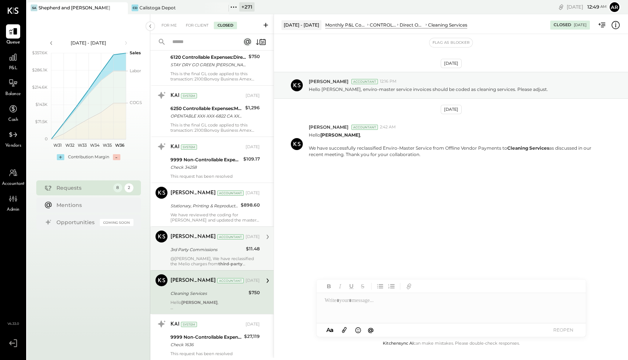
click at [180, 237] on div "Zankhana Vyas Accountant Jul 16, 2025 3rd Party Commissions $11.48 @Joseph Shin…" at bounding box center [215, 248] width 89 height 36
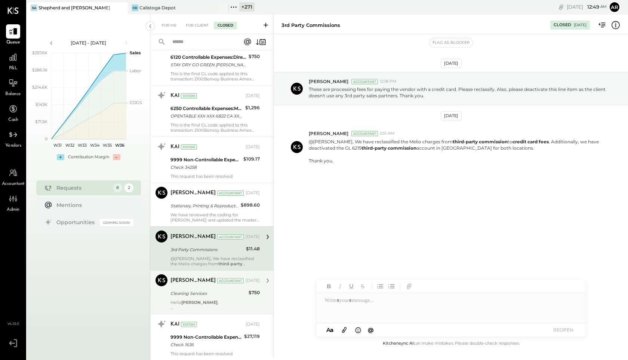
click at [185, 274] on div "Zankhana Vyas Accountant Jul 16, 2025" at bounding box center [215, 280] width 89 height 13
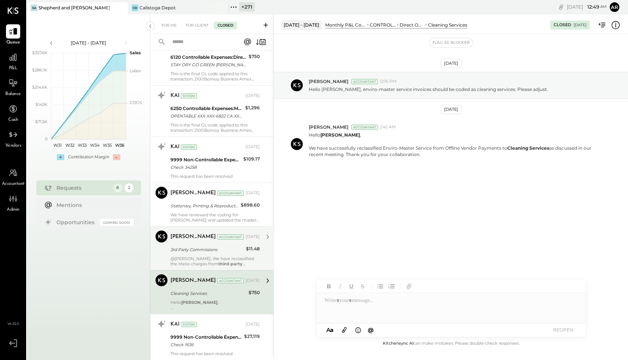
click at [184, 238] on div "Zankhana Vyas Accountant Jul 16, 2025 3rd Party Commissions $11.48 @Joseph Shin…" at bounding box center [215, 248] width 89 height 36
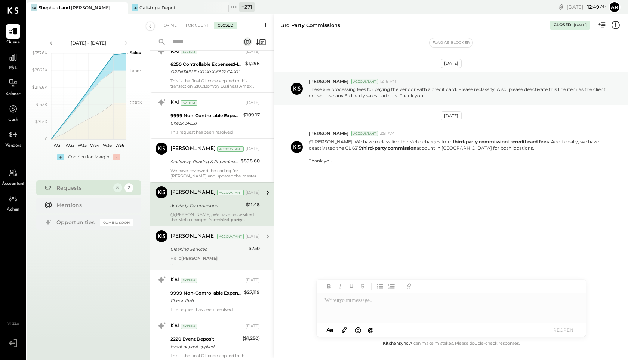
scroll to position [892, 0]
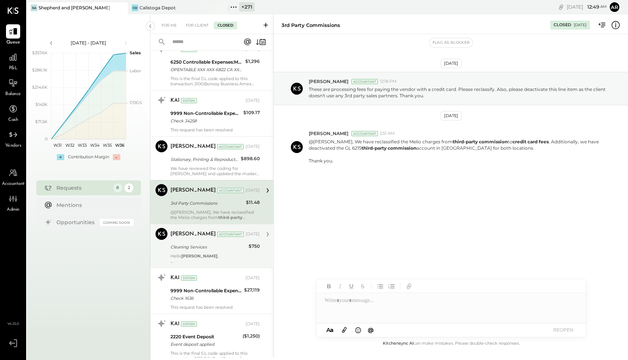
click at [186, 236] on div "Zankhana Vyas Accountant Jul 16, 2025 Cleaning Services $750 Hello Joseph Shin …" at bounding box center [215, 246] width 89 height 36
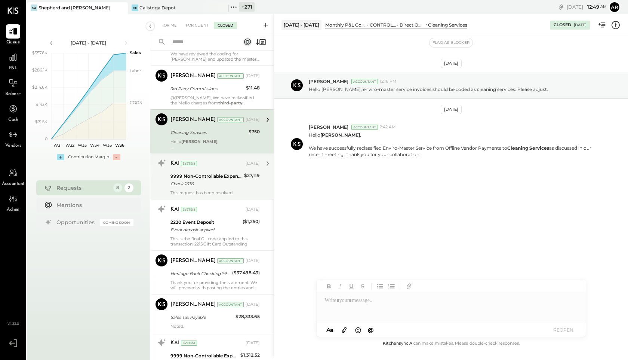
scroll to position [1015, 0]
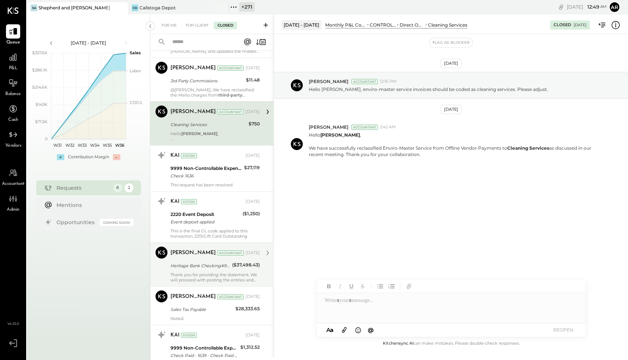
click at [185, 242] on div "Zankhana Vyas Accountant Zankhana Vyas Accountant Jul 11, 2025 Heritage Bank Ch…" at bounding box center [211, 264] width 123 height 44
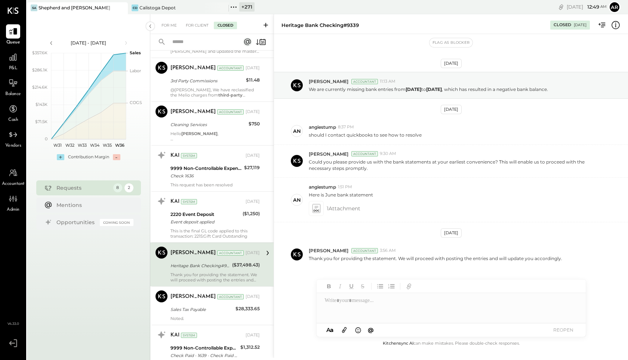
scroll to position [1011, 0]
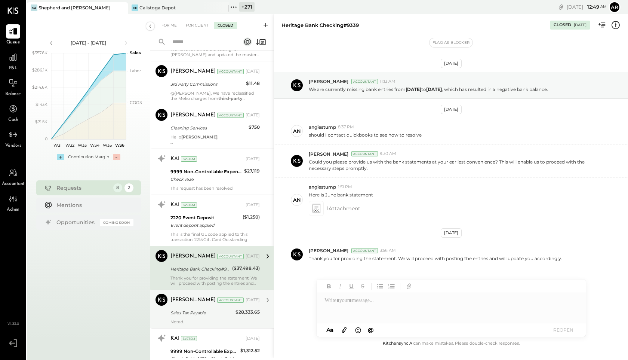
click at [187, 310] on div "Sales Tax Payable" at bounding box center [202, 312] width 63 height 7
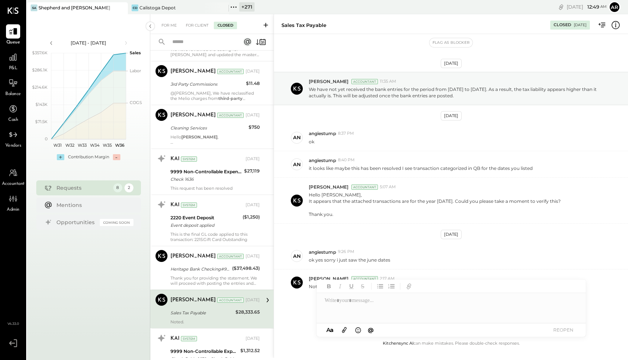
scroll to position [13, 0]
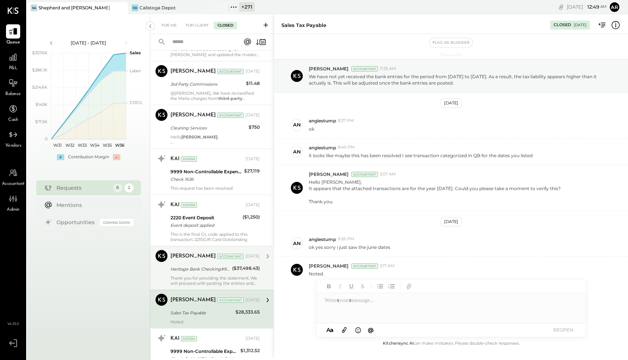
click at [185, 275] on div "Thank you for providing the statement. We will proceed with posting the entries…" at bounding box center [215, 280] width 89 height 10
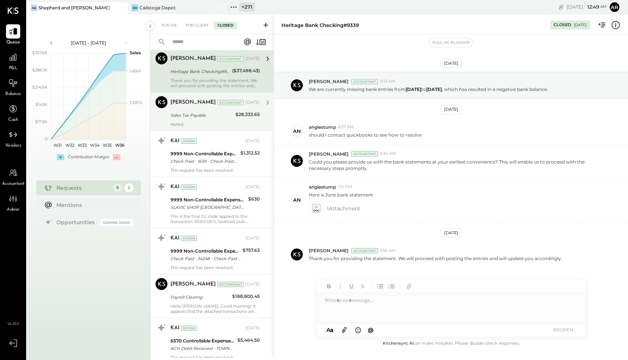
scroll to position [1227, 0]
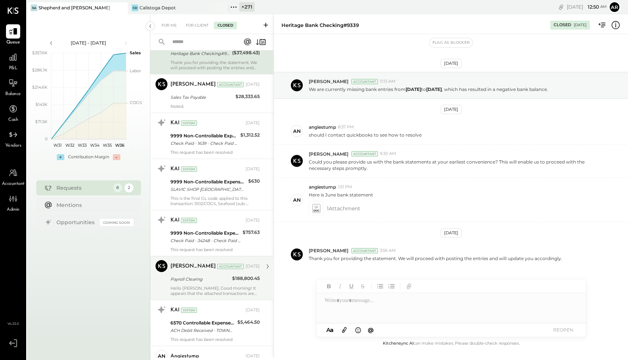
click at [187, 275] on div "Payroll Clearing" at bounding box center [200, 278] width 59 height 7
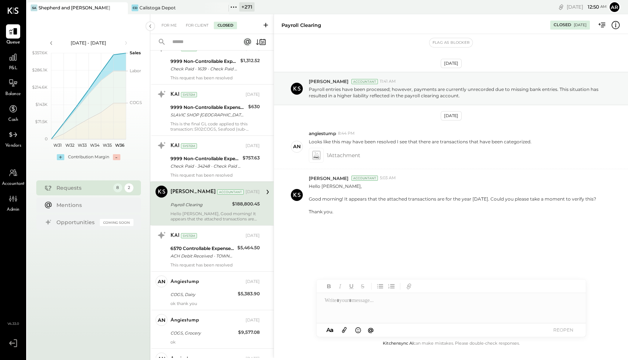
scroll to position [1300, 0]
click at [193, 291] on div "COGS, Dairy" at bounding box center [203, 294] width 65 height 7
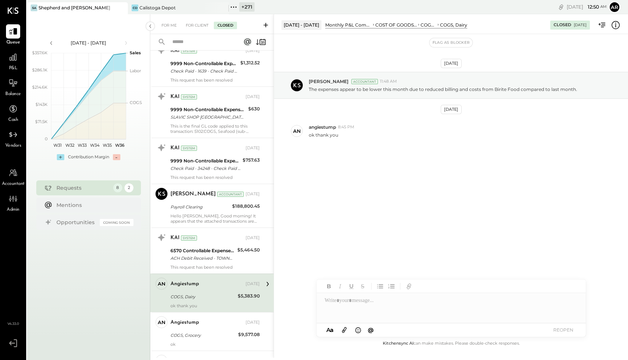
scroll to position [1300, 0]
click at [200, 316] on div "angiestump Jul 10, 2025" at bounding box center [215, 321] width 89 height 10
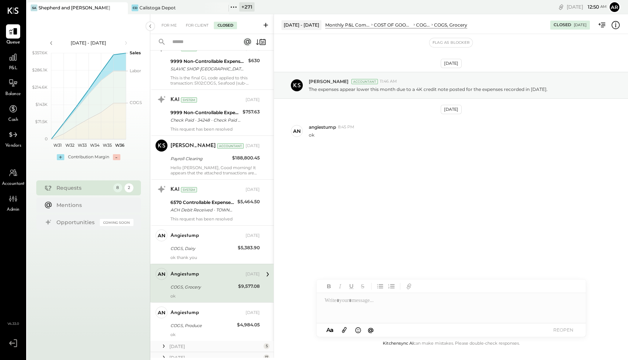
scroll to position [1380, 0]
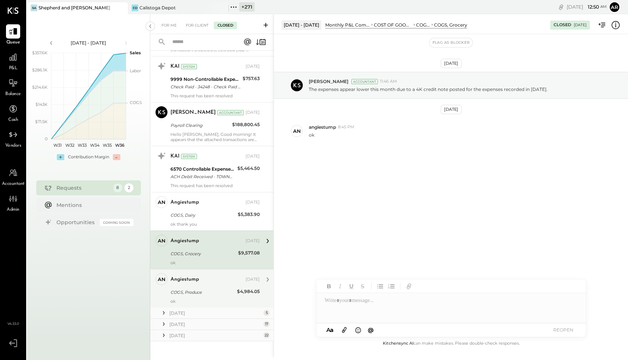
click at [194, 289] on div "COGS, Produce" at bounding box center [203, 291] width 64 height 7
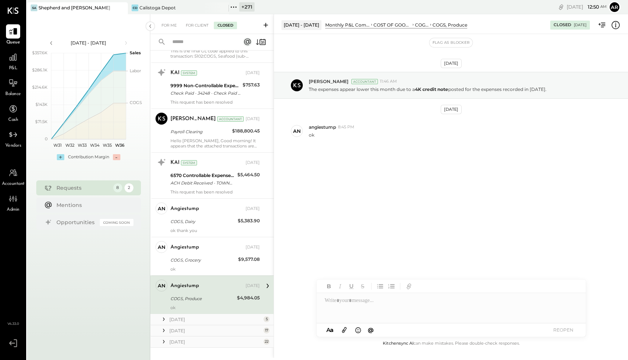
scroll to position [1370, 0]
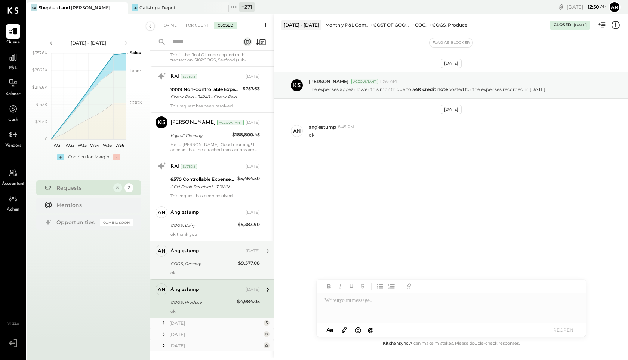
click at [181, 260] on div "COGS, Grocery" at bounding box center [203, 263] width 65 height 7
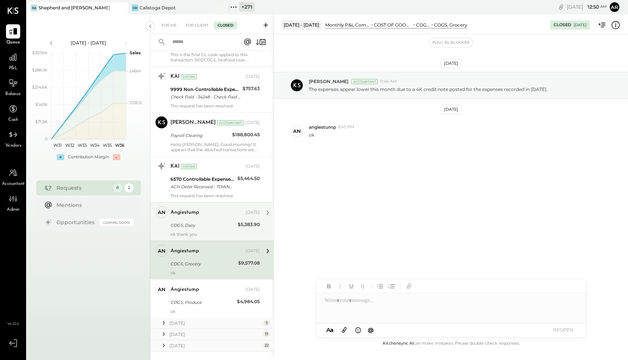
click at [176, 231] on div "ok thank you" at bounding box center [215, 233] width 89 height 5
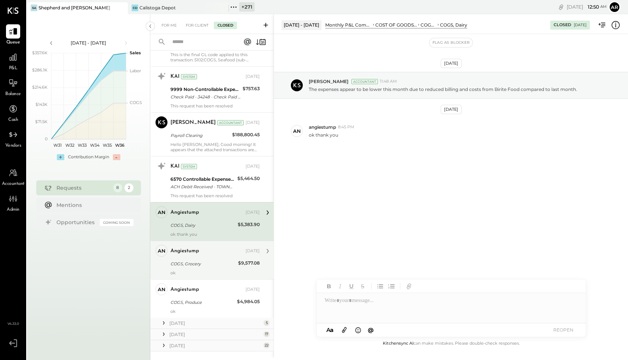
scroll to position [1380, 0]
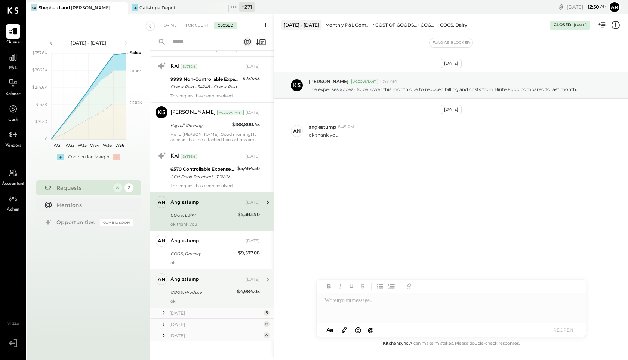
click at [181, 288] on div "COGS, Produce" at bounding box center [203, 291] width 64 height 7
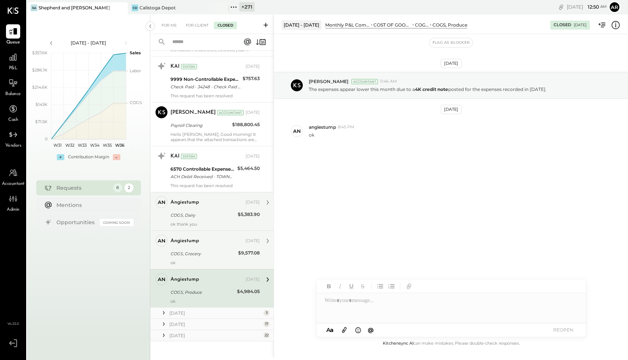
click at [177, 243] on div "angiestump Jul 10, 2025 COGS, Grocery $9,577.08 ok" at bounding box center [215, 249] width 89 height 31
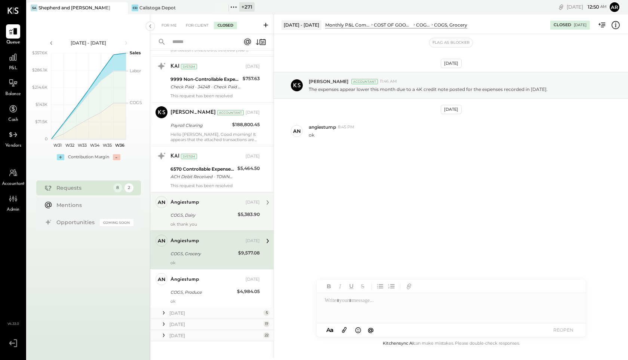
click at [168, 308] on div "June 25 5" at bounding box center [211, 312] width 123 height 11
click at [163, 309] on icon at bounding box center [163, 312] width 7 height 7
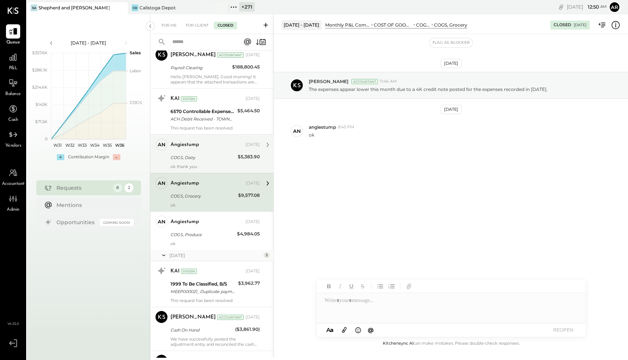
scroll to position [1487, 0]
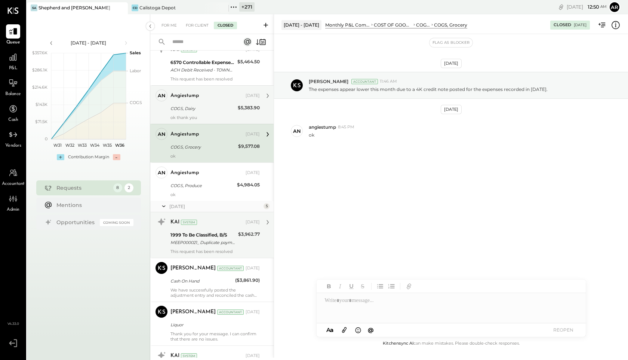
click at [168, 227] on div at bounding box center [161, 227] width 18 height 22
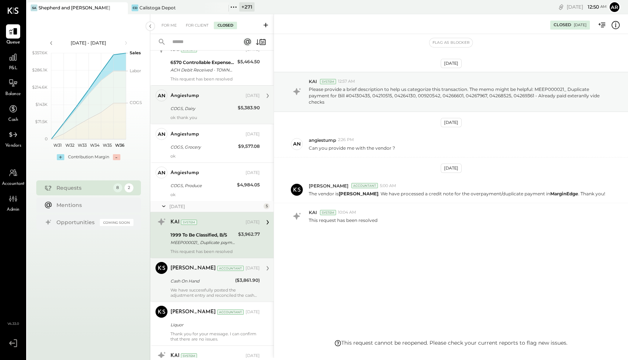
click at [184, 277] on div "Cash On Hand" at bounding box center [202, 280] width 62 height 7
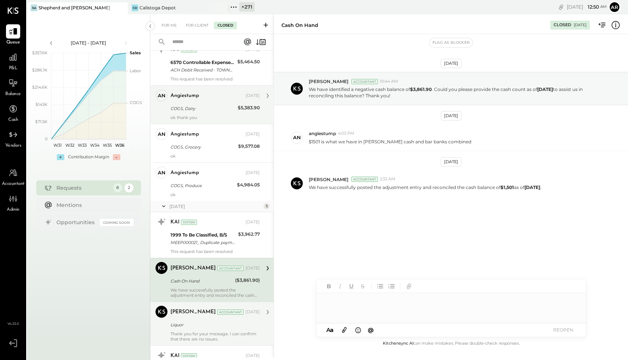
click at [185, 321] on div "Liquor" at bounding box center [214, 324] width 87 height 7
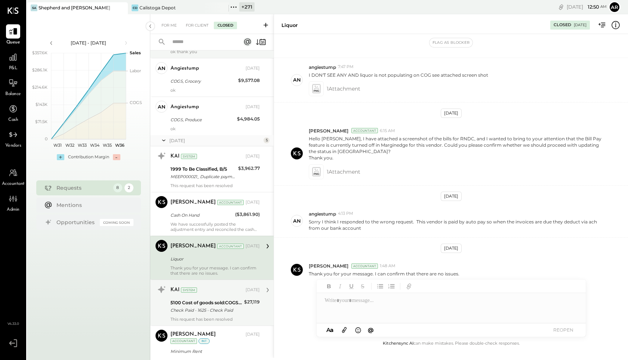
scroll to position [1577, 0]
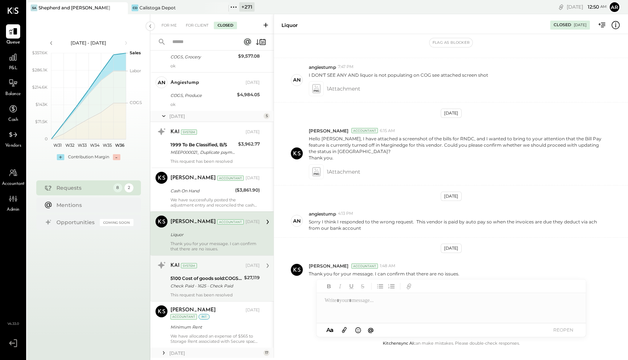
click at [183, 267] on div "KAI System Jun 11, 2025 5100 Cost of goods sold:COGS, Food Check Paid - 1625 - …" at bounding box center [215, 278] width 89 height 38
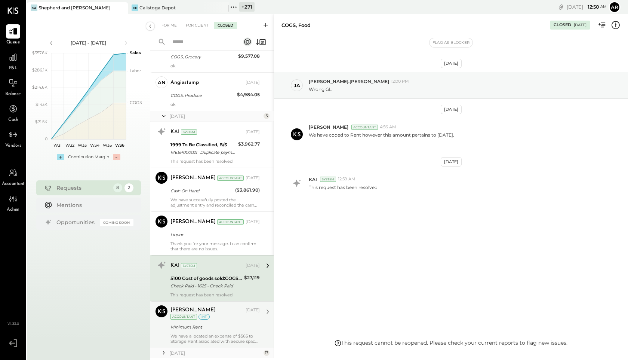
click at [192, 322] on div "Minimum Rent" at bounding box center [214, 326] width 87 height 9
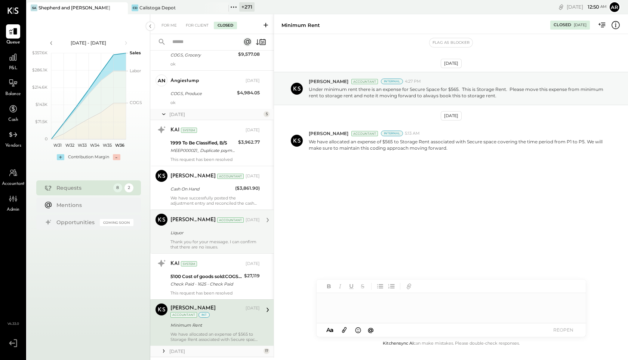
scroll to position [1606, 0]
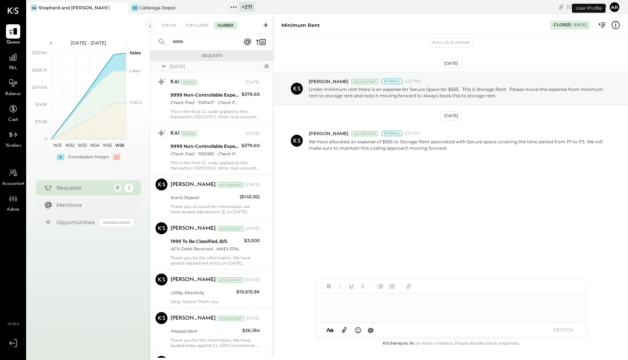
scroll to position [791, 0]
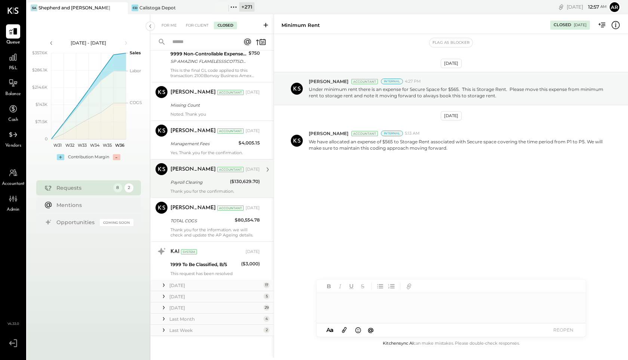
click at [225, 187] on div "Zankhana Vyas Accountant Apr 22, 2025 Payroll Clearing ($130,629.70) Thank you …" at bounding box center [215, 178] width 89 height 31
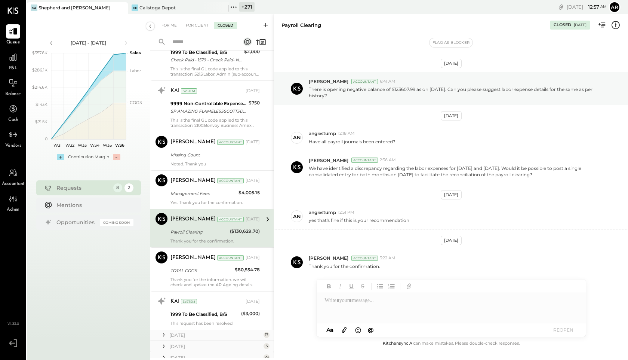
scroll to position [723, 0]
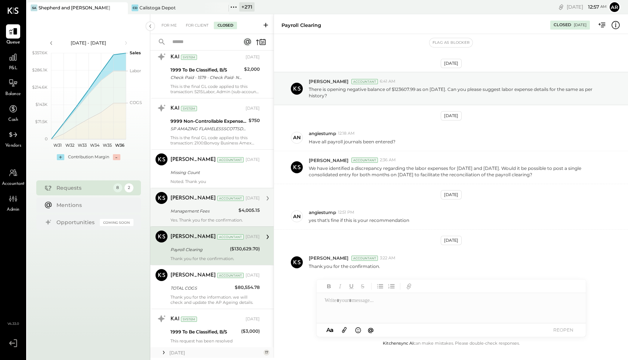
click at [224, 196] on div "Accountant" at bounding box center [230, 198] width 27 height 5
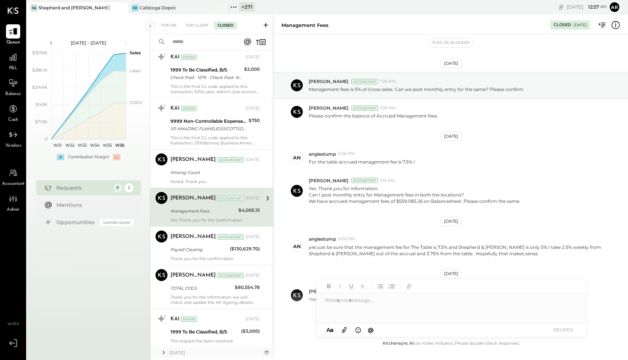
scroll to position [25, 0]
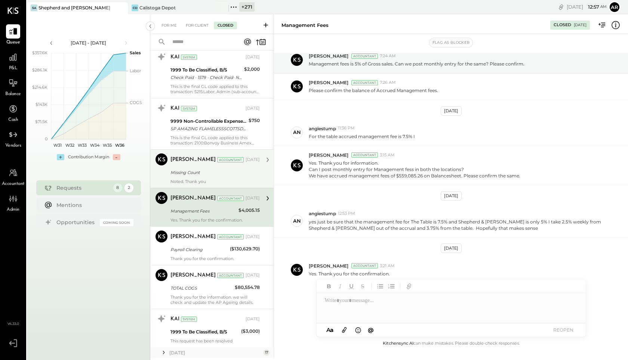
click at [209, 166] on div "Zankhana Vyas Accountant Apr 22, 2025 Missing Count Noted. Thank you" at bounding box center [215, 168] width 89 height 31
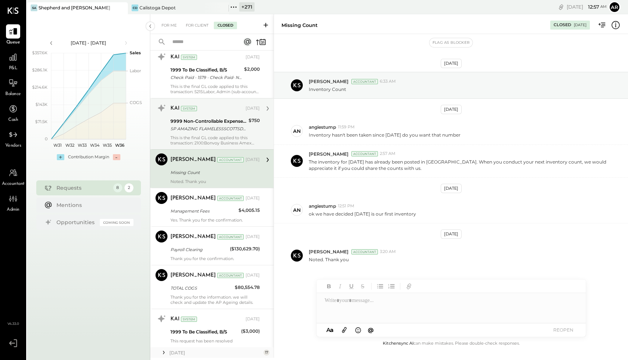
click at [202, 138] on div "This is the final GL code applied to this transaction: 2100:Bonvoy Business Ame…" at bounding box center [215, 140] width 89 height 10
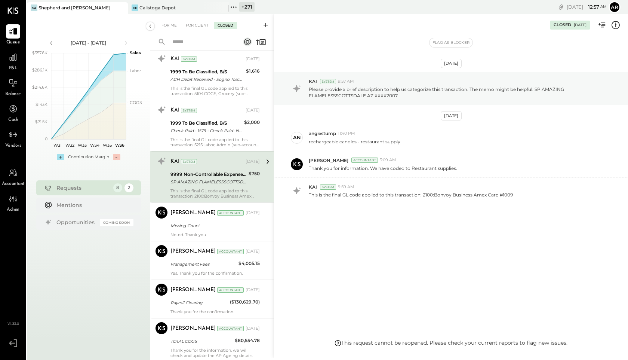
scroll to position [656, 0]
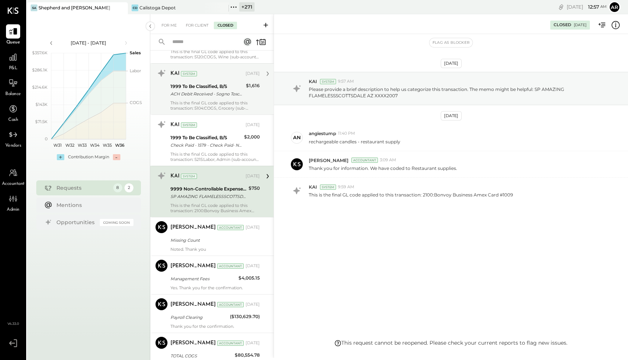
click at [195, 92] on div "ACH Debit Received - Sogno Toscano XXXXXX5011 LXXXXXXXX312904" at bounding box center [207, 93] width 73 height 7
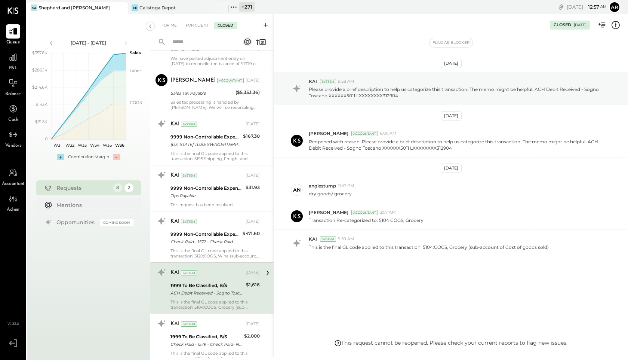
scroll to position [456, 0]
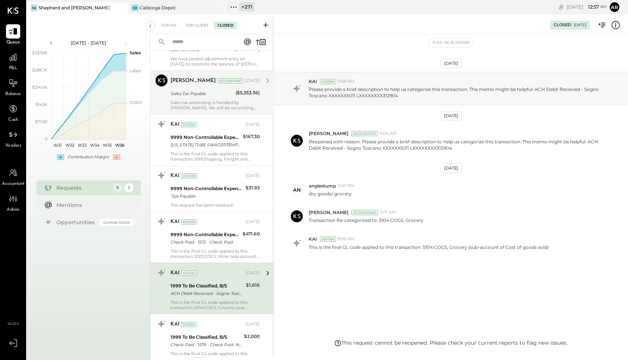
click at [197, 94] on div "Sales Tax Payable" at bounding box center [202, 93] width 63 height 7
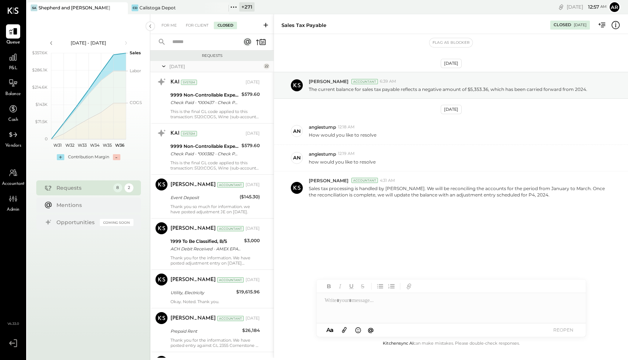
click at [163, 67] on icon at bounding box center [163, 66] width 7 height 19
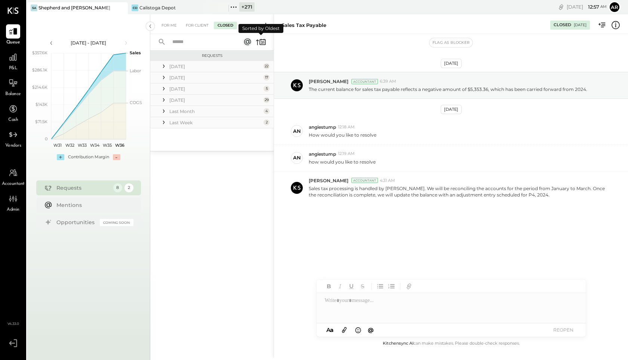
click at [260, 41] on icon at bounding box center [263, 42] width 6 height 6
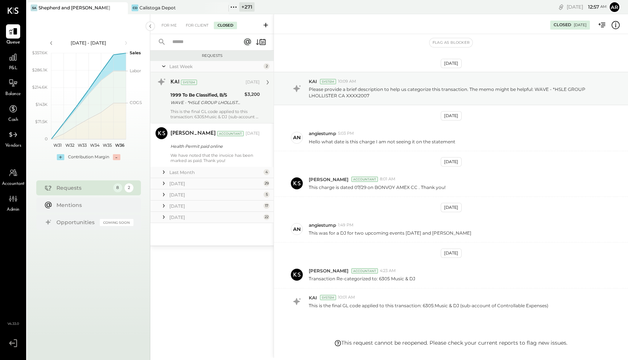
scroll to position [32, 0]
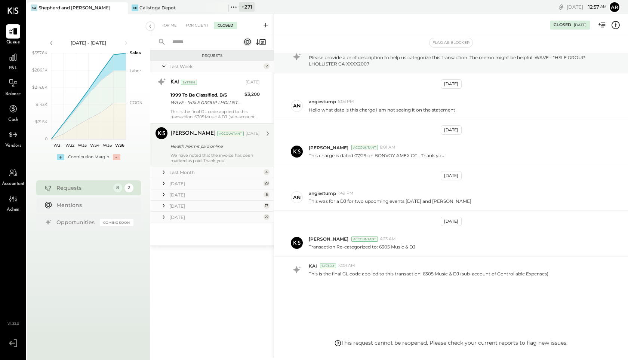
click at [187, 162] on div "We have noted that the invoice has been marked as paid. Thank you!" at bounding box center [215, 158] width 89 height 10
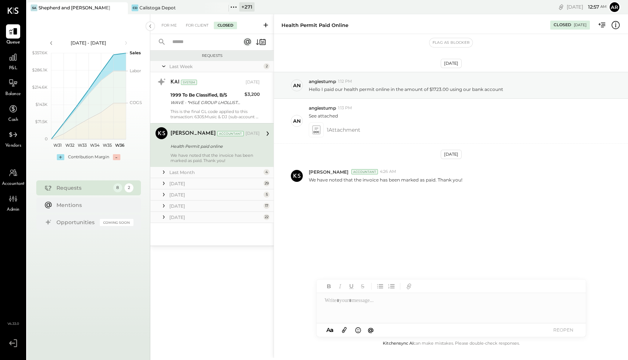
click at [165, 174] on icon at bounding box center [163, 171] width 7 height 7
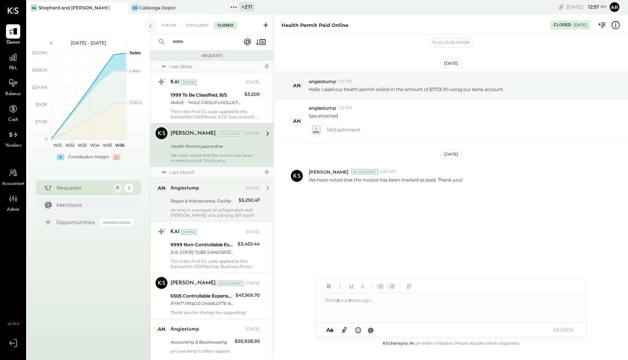
click at [188, 190] on div "angiestump" at bounding box center [185, 187] width 28 height 7
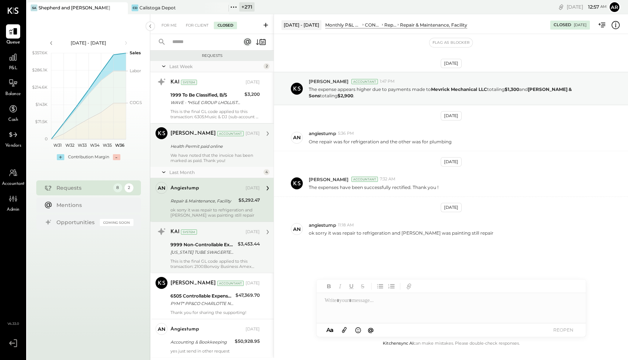
click at [196, 258] on div "KAI System Aug 27, 2025 9999 Non-Controllable Expenses:Other Income and Expense…" at bounding box center [215, 247] width 89 height 43
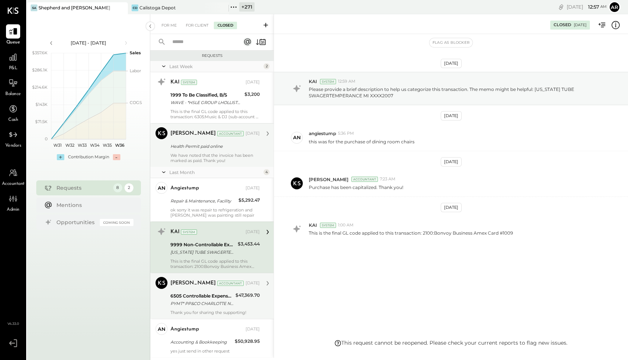
click at [194, 287] on div "Rushabh Shah Accountant Aug 27, 2025" at bounding box center [215, 283] width 89 height 10
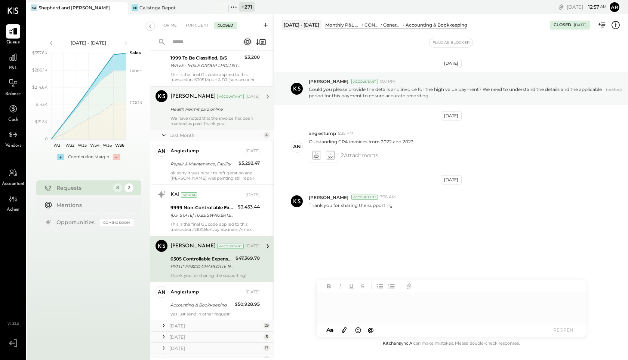
scroll to position [66, 0]
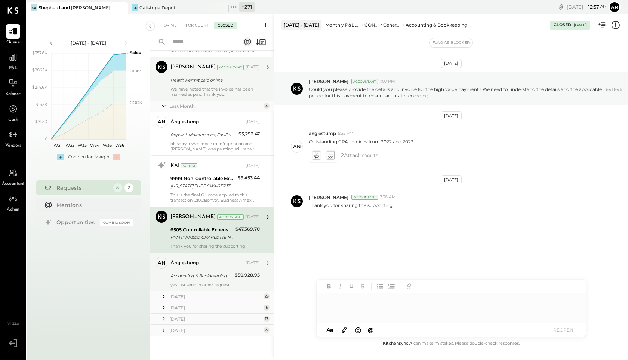
click at [191, 265] on div "angiestump" at bounding box center [185, 262] width 28 height 7
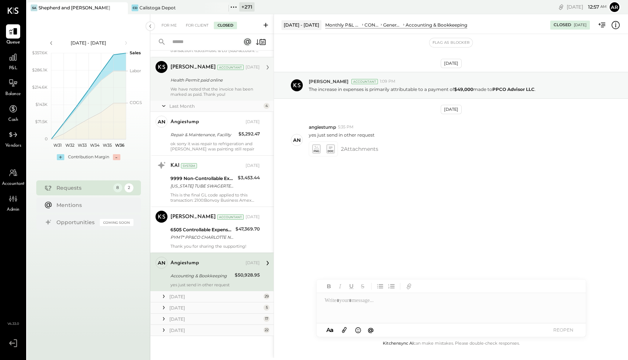
click at [162, 297] on icon at bounding box center [163, 295] width 7 height 7
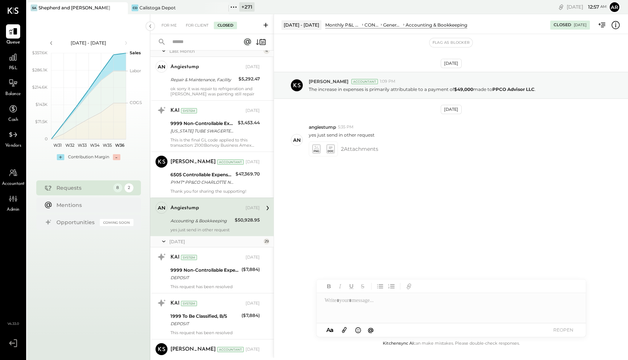
scroll to position [124, 0]
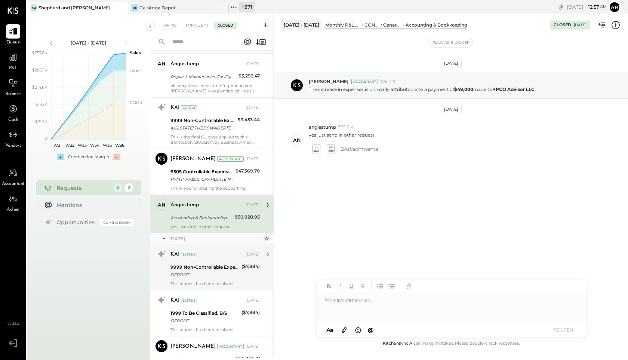
click at [164, 283] on div "KAI System Jul 31, 2025 9999 Non-Controllable Expenses:Other Income and Expense…" at bounding box center [211, 267] width 123 height 46
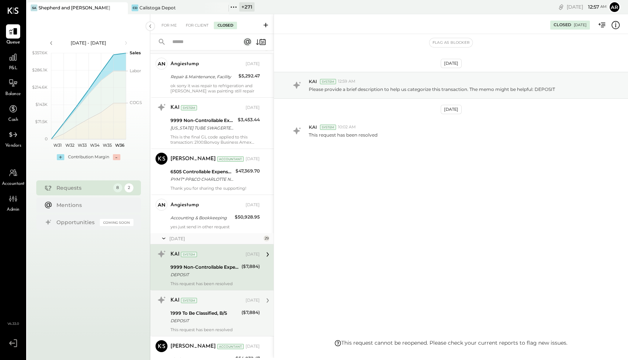
click at [169, 304] on div at bounding box center [161, 305] width 18 height 22
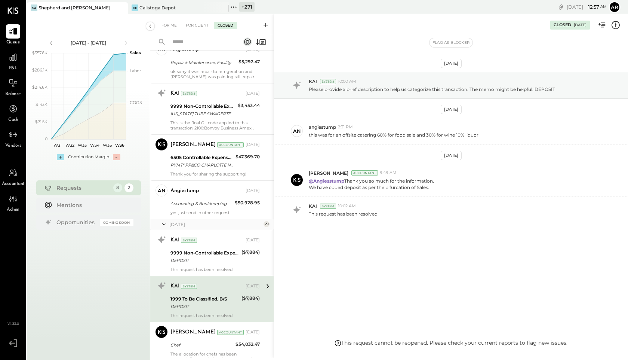
scroll to position [139, 0]
click at [173, 302] on div "DEPOSIT" at bounding box center [205, 305] width 69 height 7
click at [174, 338] on div "Rushabh Shah Accountant Jul 31, 2025 Chef $54,032.47 The allocation for chefs h…" at bounding box center [215, 343] width 89 height 36
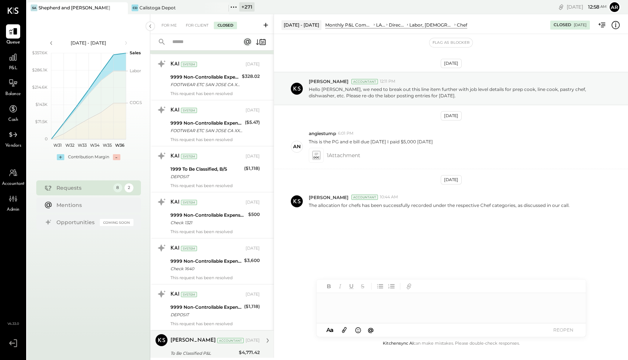
scroll to position [451, 0]
click at [174, 341] on div "Zankhana Vyas" at bounding box center [193, 339] width 45 height 7
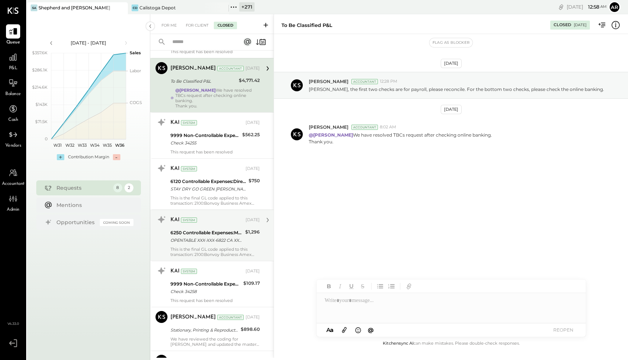
scroll to position [736, 0]
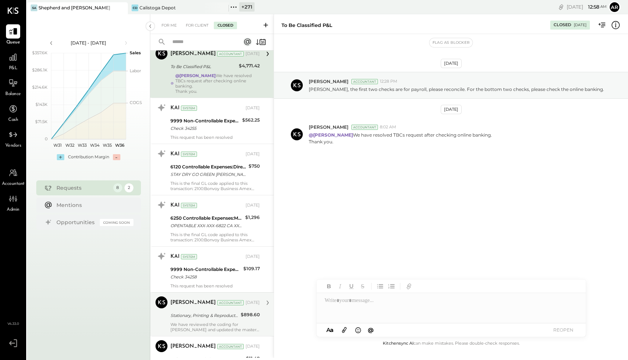
click at [184, 299] on div "Zankhana Vyas" at bounding box center [193, 302] width 45 height 7
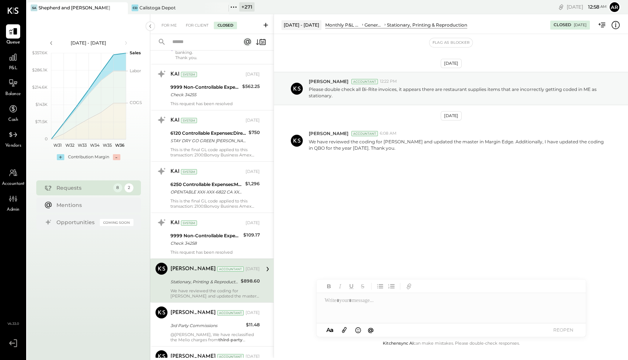
scroll to position [795, 0]
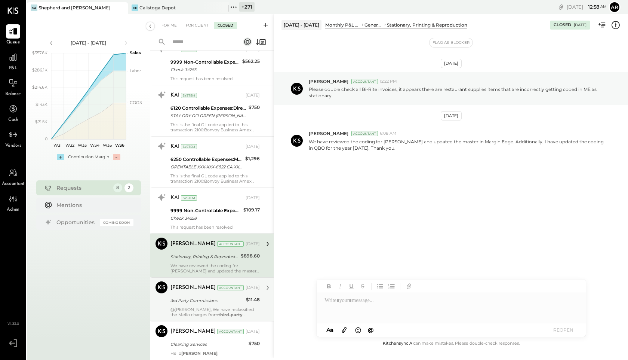
click at [188, 297] on div "3rd Party Commissions" at bounding box center [207, 300] width 73 height 7
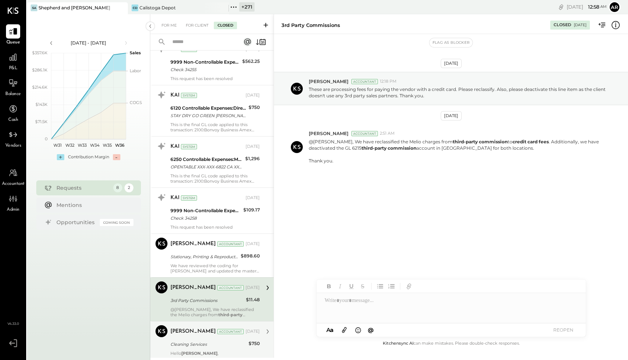
click at [191, 343] on div "Zankhana Vyas Accountant Jul 16, 2025 Cleaning Services $750 Hello Joseph Shin …" at bounding box center [215, 343] width 89 height 36
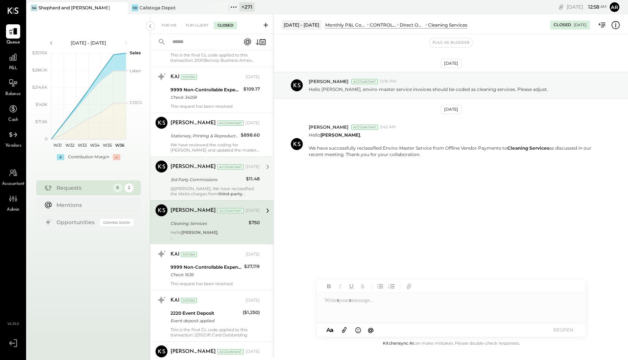
scroll to position [917, 0]
click at [194, 184] on div "@Joseph Shin, We have reclassified the Melio charges from third-party commissio…" at bounding box center [215, 189] width 89 height 10
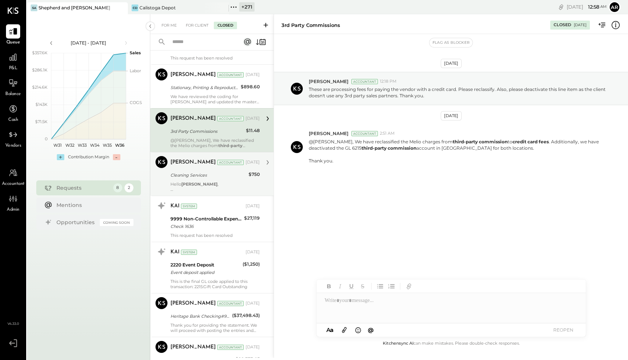
scroll to position [967, 0]
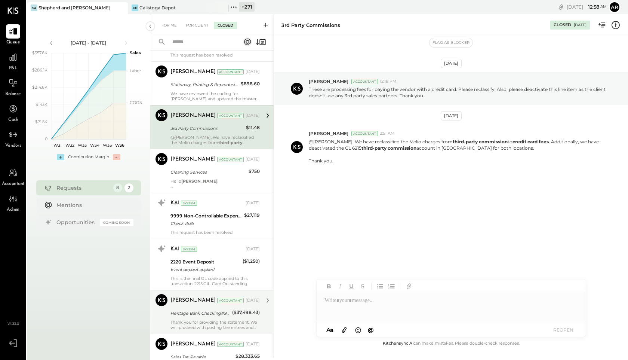
click at [200, 300] on div "Zankhana Vyas Accountant Jul 11, 2025" at bounding box center [215, 300] width 89 height 13
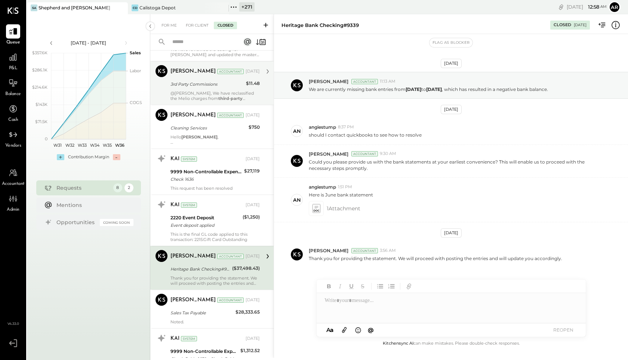
scroll to position [1019, 0]
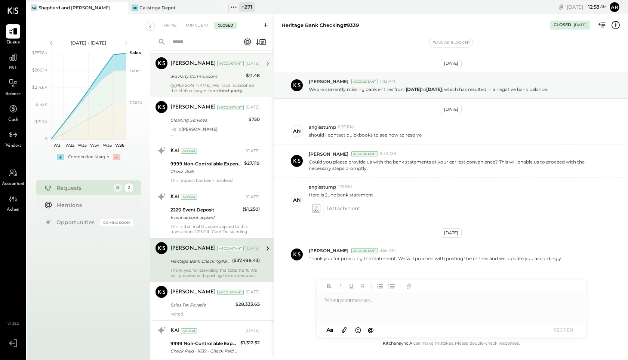
click at [200, 301] on div "Sales Tax Payable" at bounding box center [202, 304] width 63 height 7
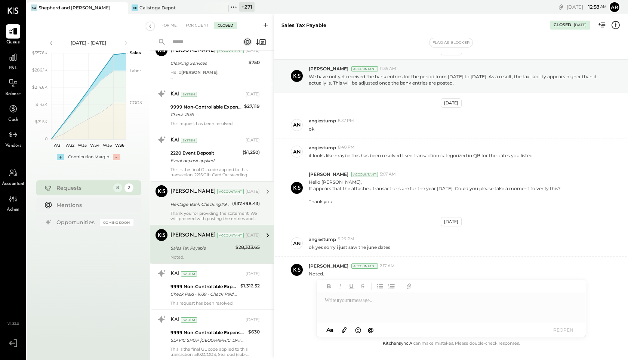
scroll to position [1080, 0]
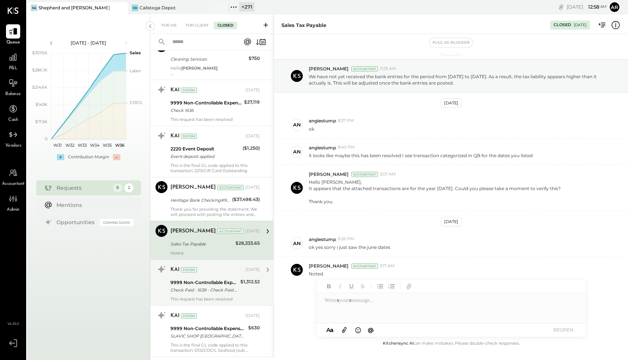
click at [200, 270] on div "KAI System Jul 10, 2025 9999 Non-Controllable Expenses:Other Income and Expense…" at bounding box center [215, 282] width 89 height 38
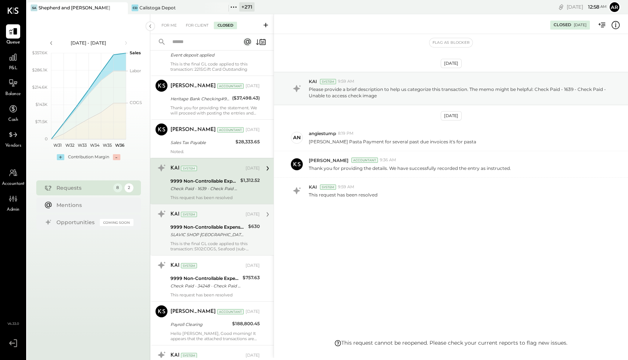
scroll to position [1183, 0]
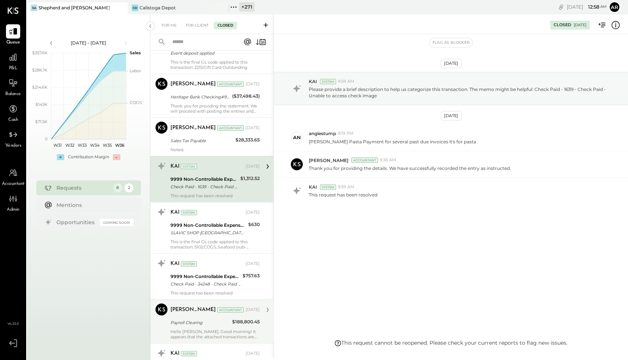
click at [208, 311] on div "Zankhana Vyas Accountant Jul 11, 2025 Payroll Clearing $188,800.45 Hello Angie,…" at bounding box center [215, 321] width 89 height 36
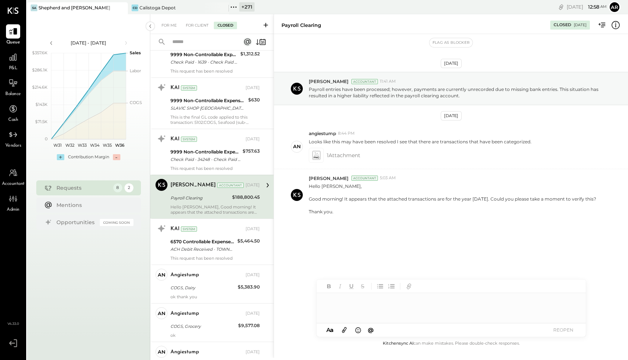
scroll to position [1309, 0]
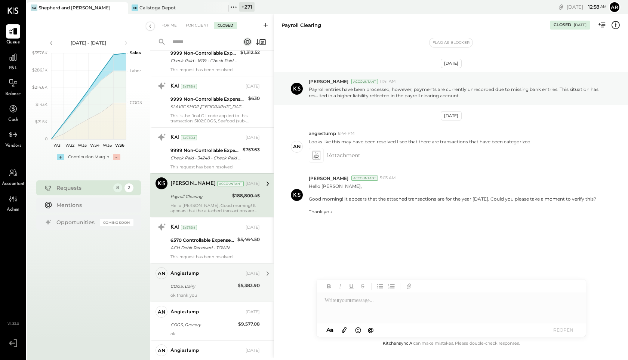
click at [202, 274] on div "angiestump Jul 10, 2025" at bounding box center [215, 273] width 89 height 13
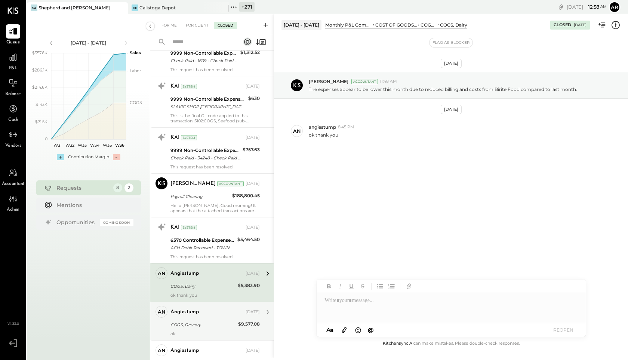
click at [204, 313] on div "angiestump Jul 10, 2025 COGS, Grocery $9,577.08 ok" at bounding box center [215, 321] width 89 height 31
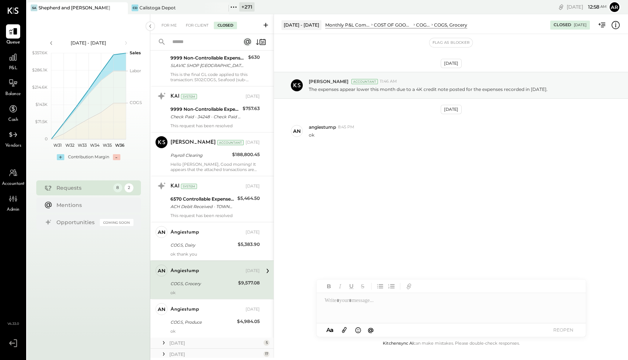
scroll to position [1380, 0]
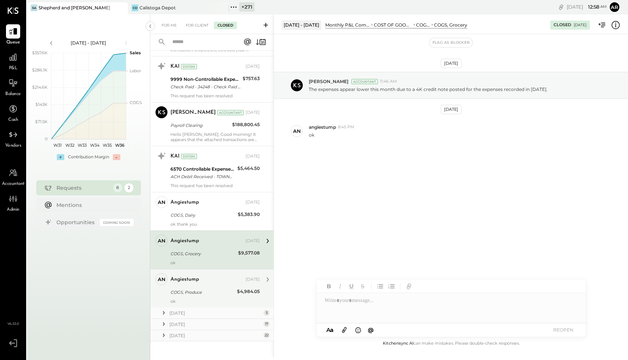
click at [204, 276] on div "angiestump" at bounding box center [208, 279] width 74 height 7
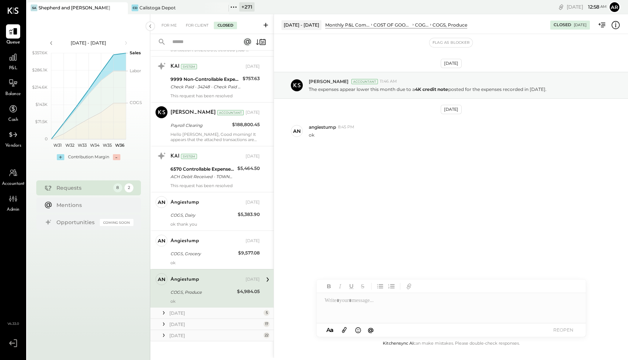
click at [165, 309] on icon at bounding box center [163, 312] width 7 height 7
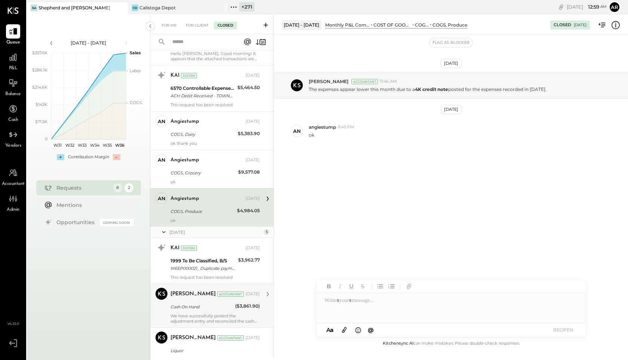
scroll to position [1493, 0]
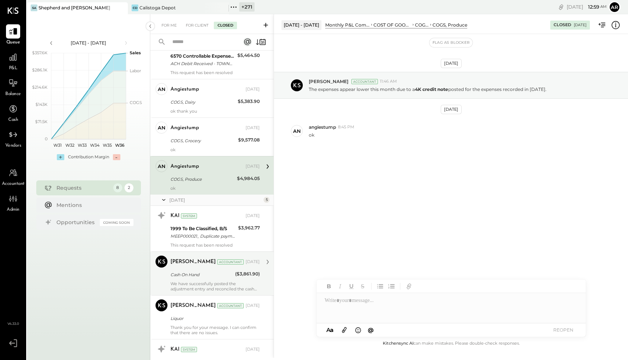
click at [167, 285] on div "Zankhana Vyas Accountant Zankhana Vyas Accountant Jun 12, 2025 Cash On Hand ($3…" at bounding box center [211, 273] width 123 height 44
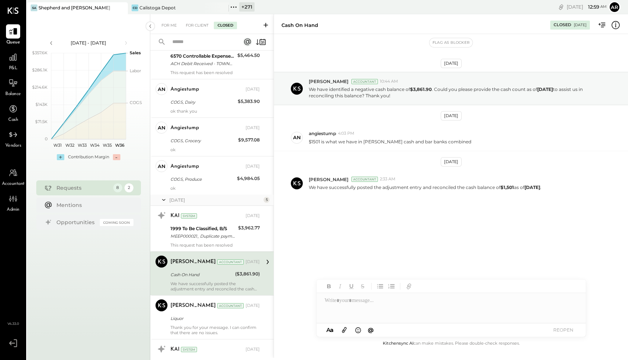
scroll to position [1493, 0]
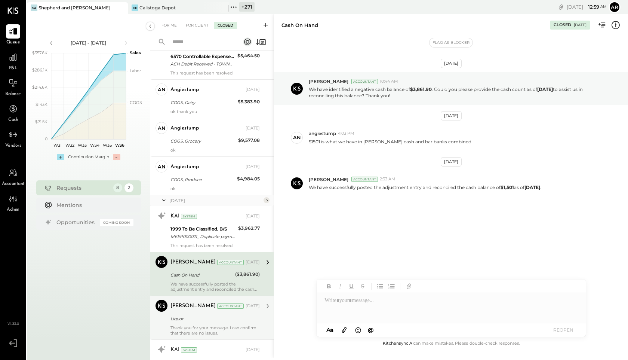
click at [176, 315] on div "Liquor" at bounding box center [214, 318] width 87 height 7
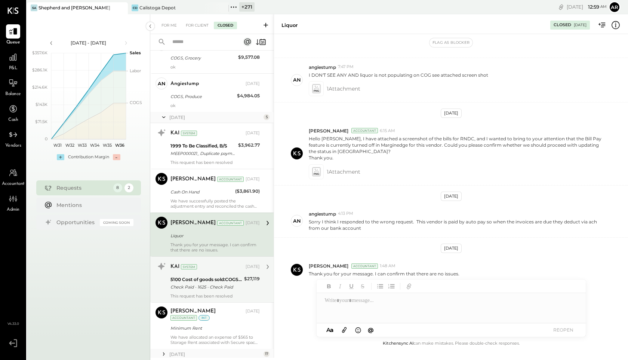
scroll to position [1579, 0]
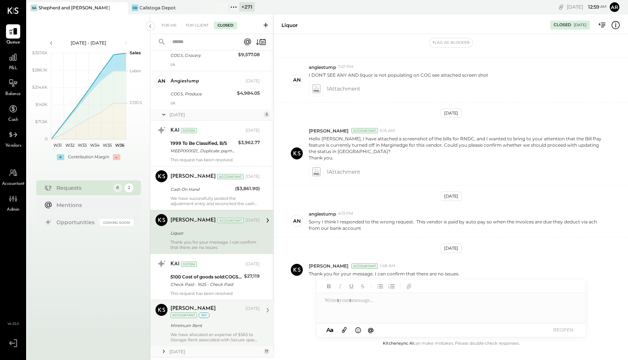
click at [185, 332] on div "We have allocated an expense of $565 to Storage Rent associated with Secure spa…" at bounding box center [215, 337] width 89 height 10
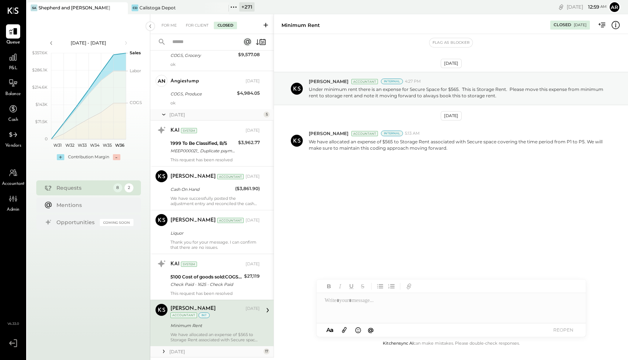
scroll to position [1606, 0]
